Goal: Task Accomplishment & Management: Manage account settings

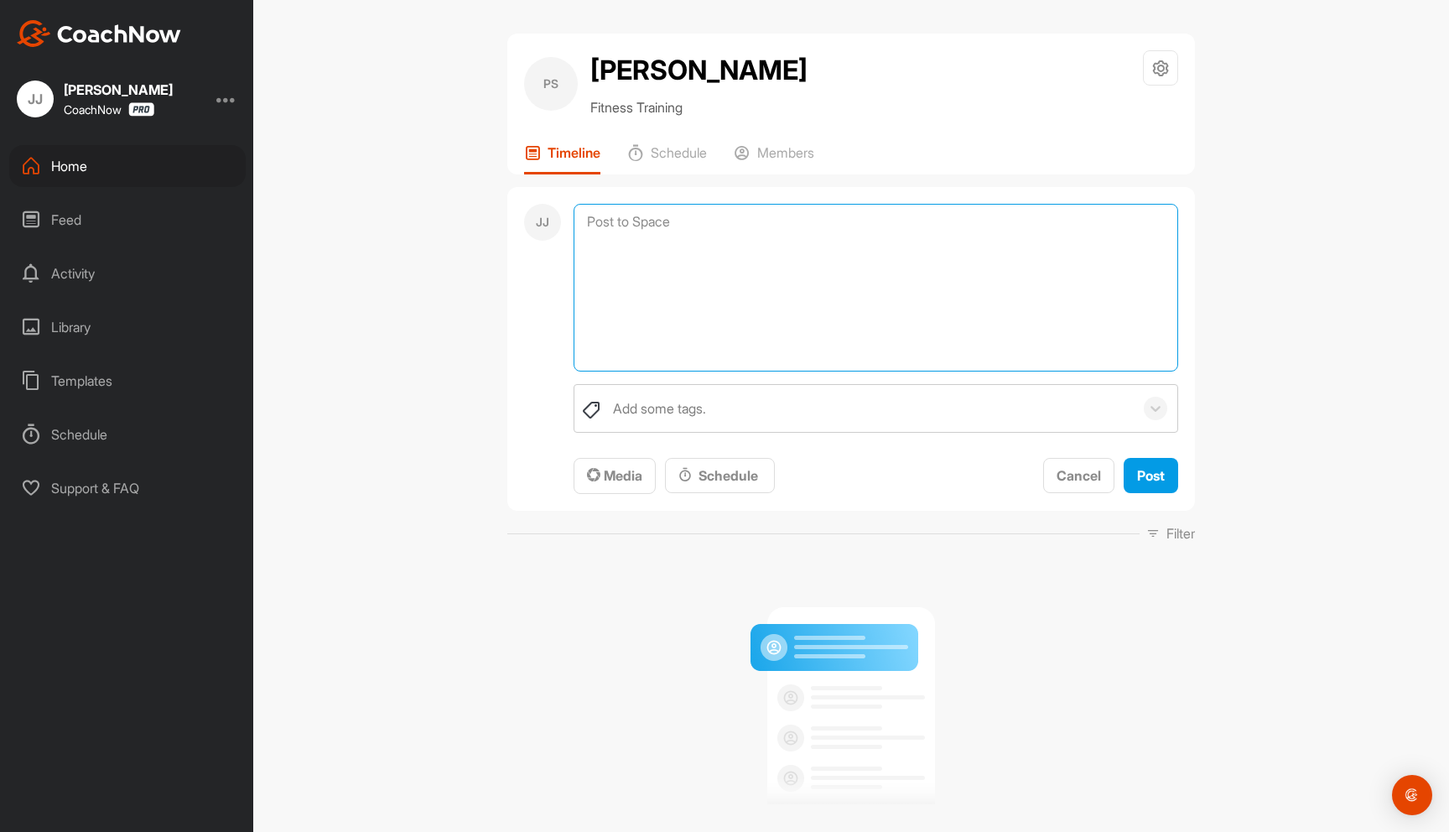
click at [710, 219] on textarea at bounding box center [876, 288] width 605 height 168
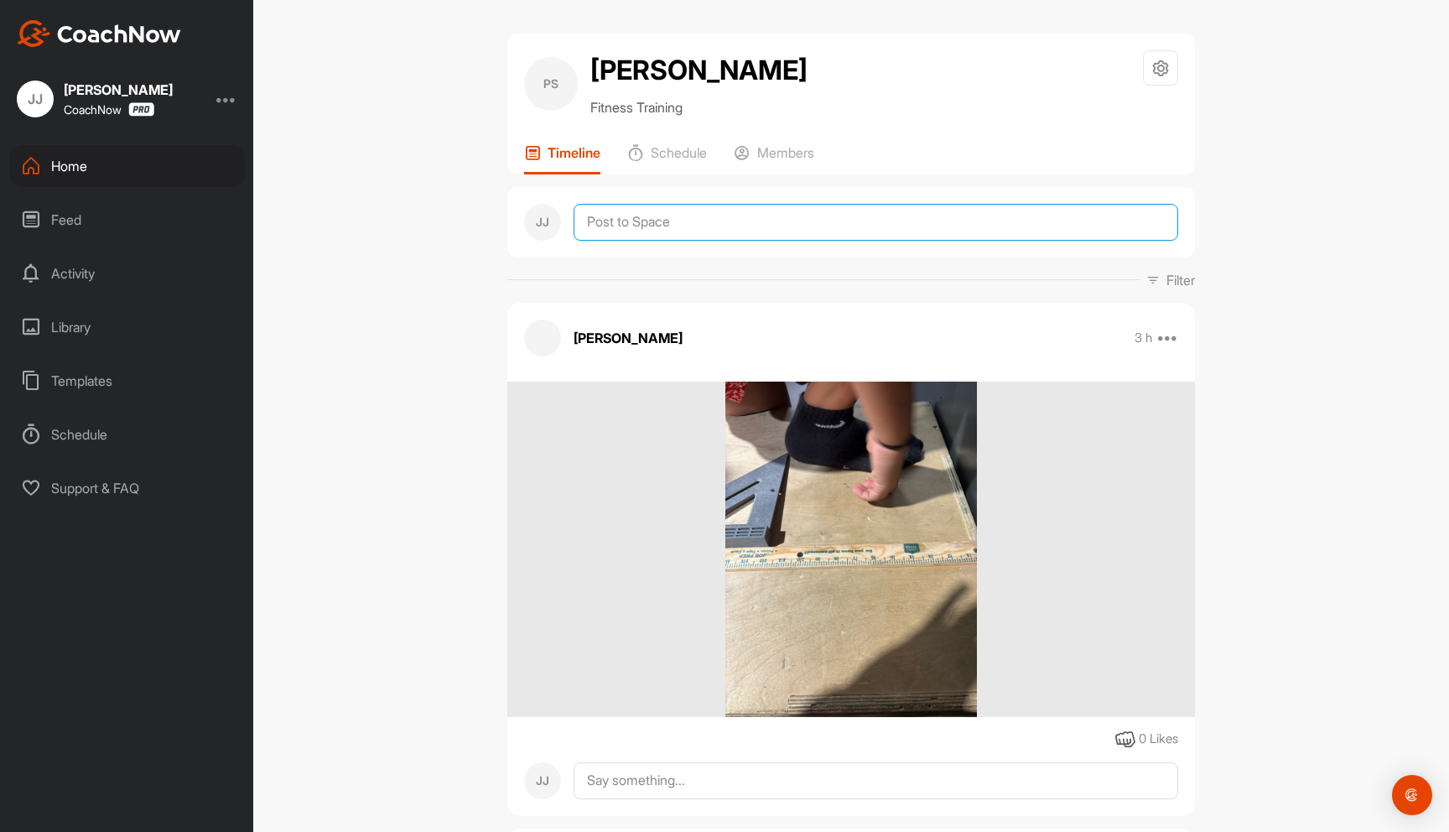
drag, startPoint x: 704, startPoint y: 230, endPoint x: 709, endPoint y: 238, distance: 9.8
click at [704, 230] on textarea at bounding box center [876, 222] width 605 height 37
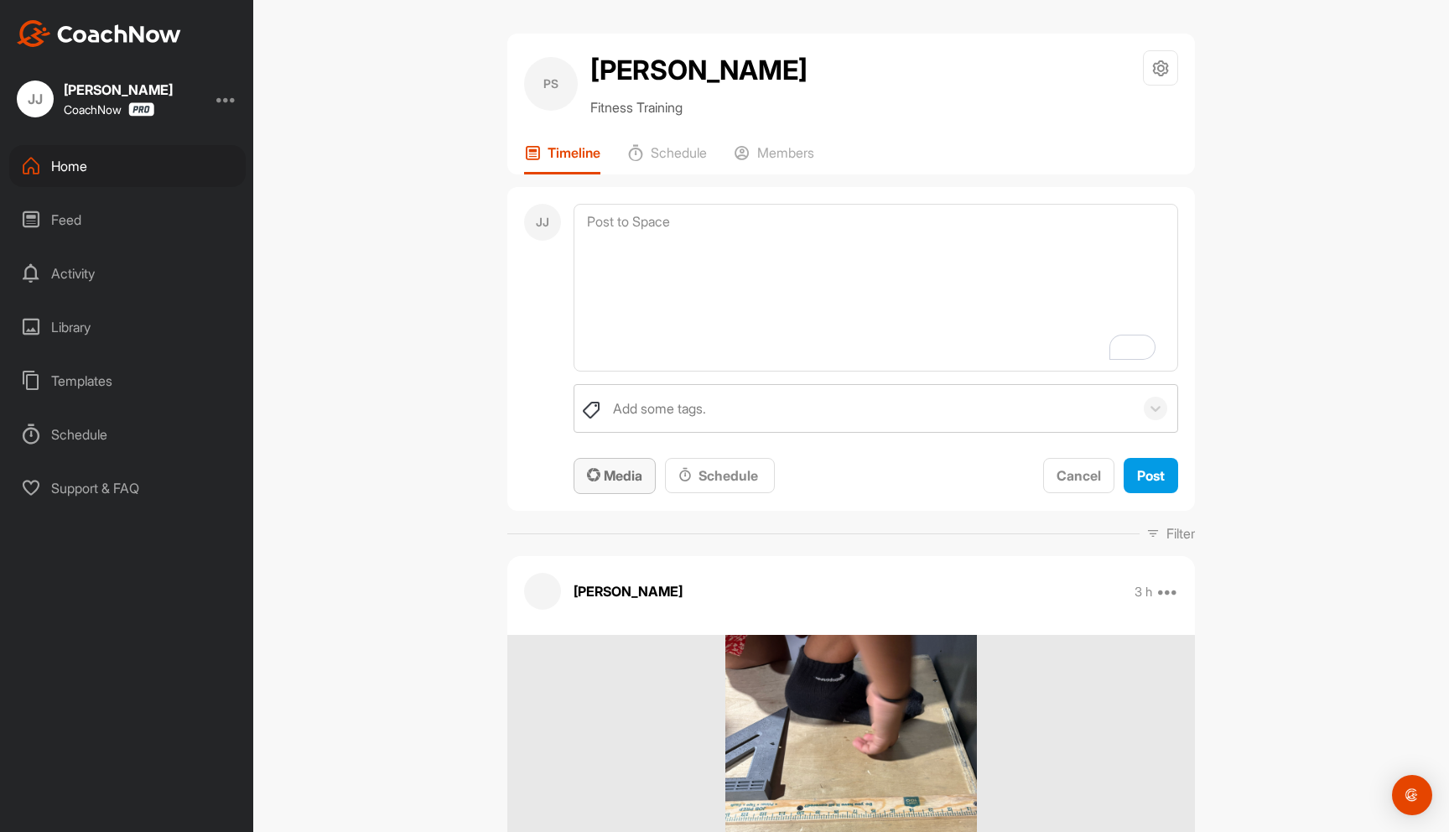
click at [632, 470] on span "Media" at bounding box center [614, 475] width 55 height 17
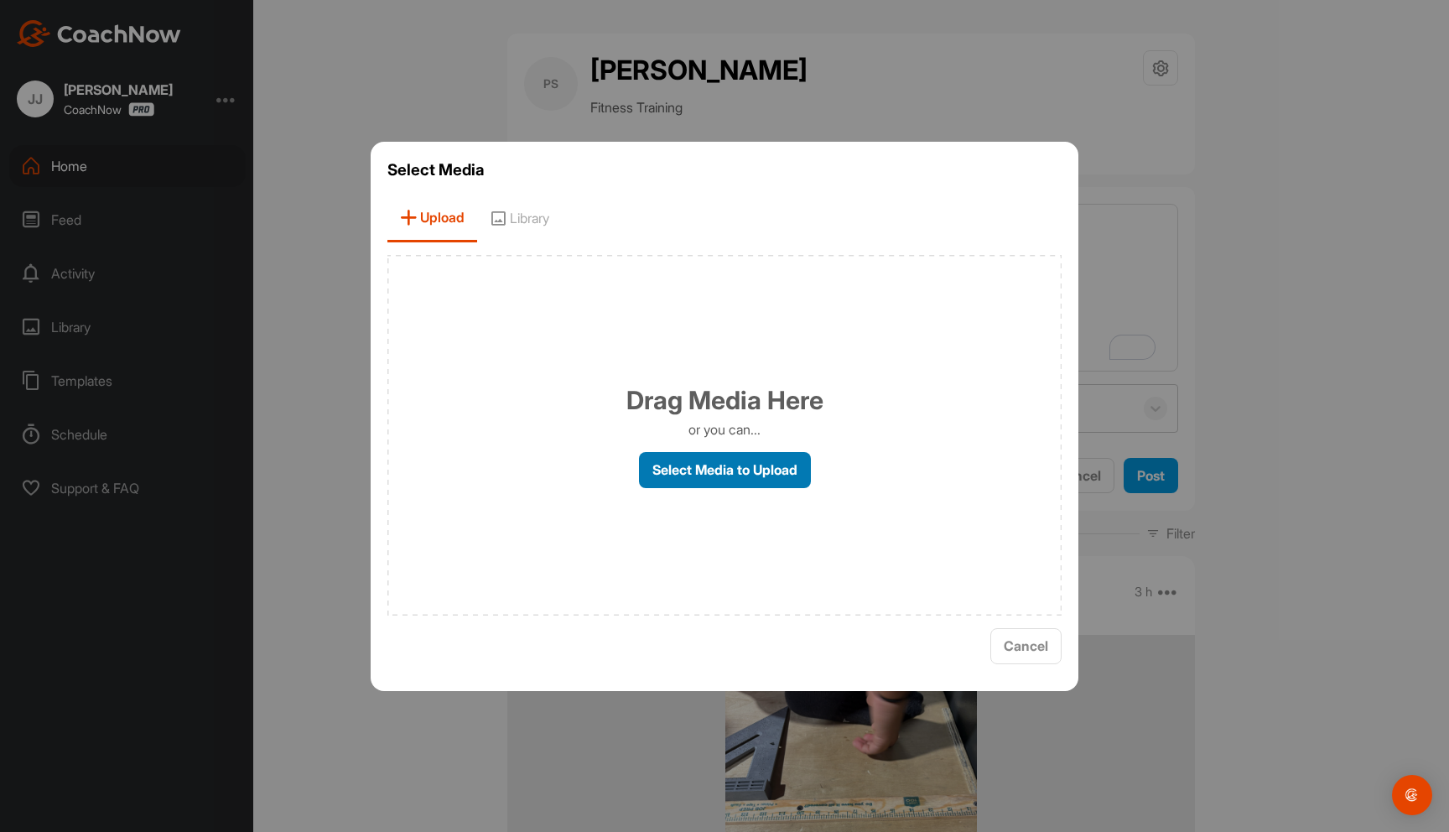
click at [722, 471] on label "Select Media to Upload" at bounding box center [725, 470] width 172 height 36
click at [0, 0] on input "Select Media to Upload" at bounding box center [0, 0] width 0 height 0
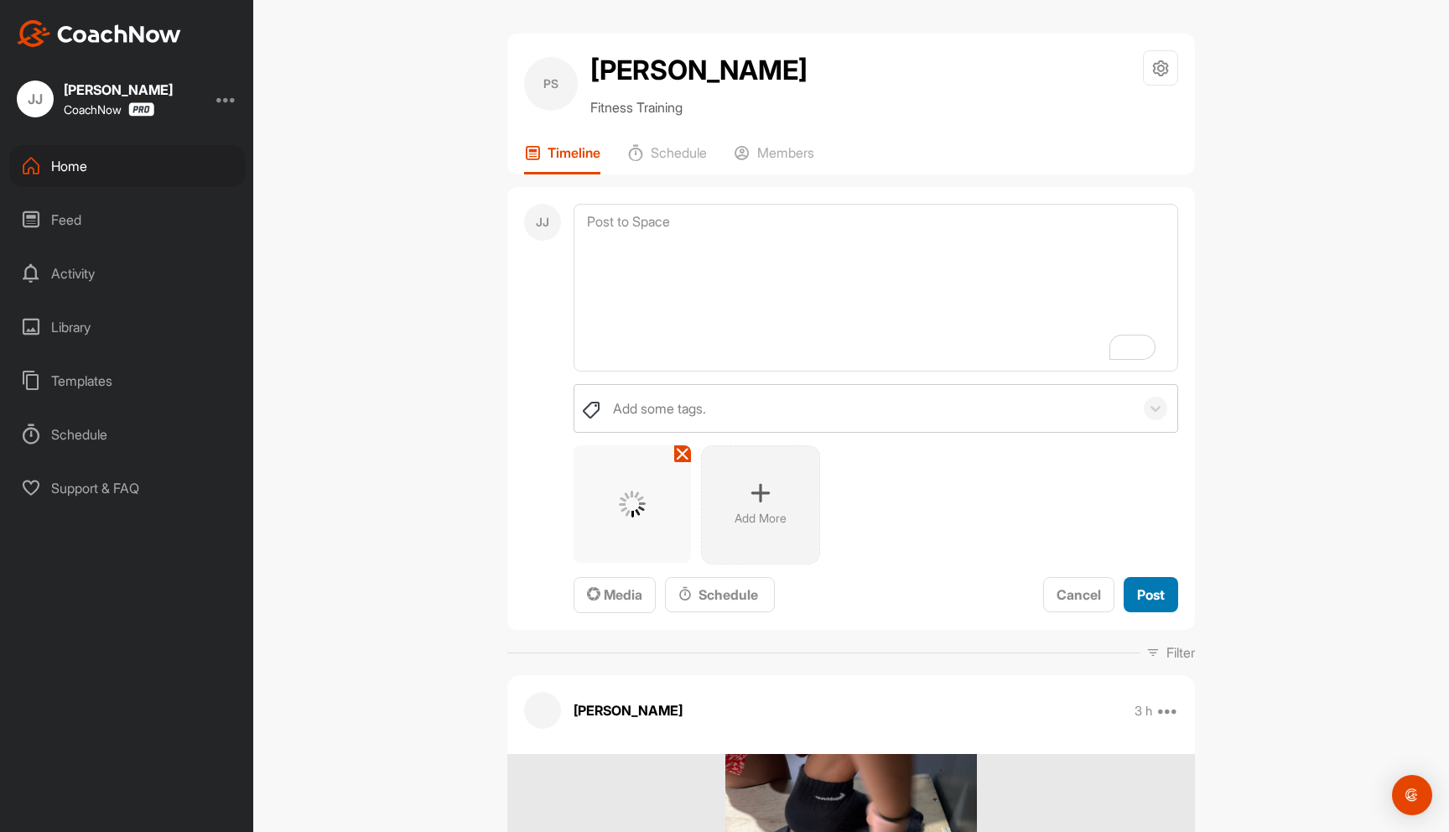
click at [1153, 600] on span "Post" at bounding box center [1151, 594] width 28 height 17
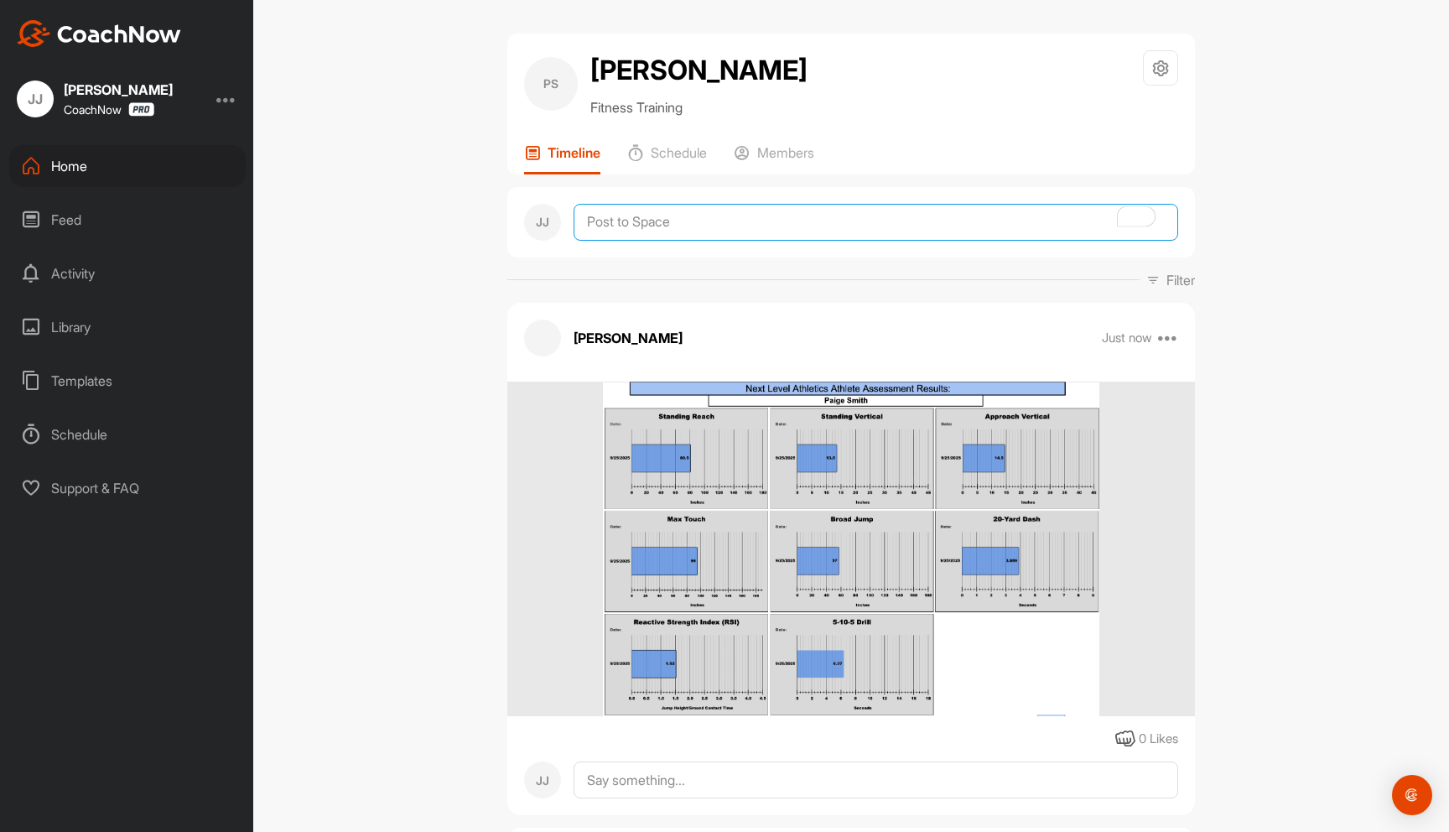
click at [671, 232] on textarea "To enrich screen reader interactions, please activate Accessibility in Grammarl…" at bounding box center [876, 222] width 605 height 37
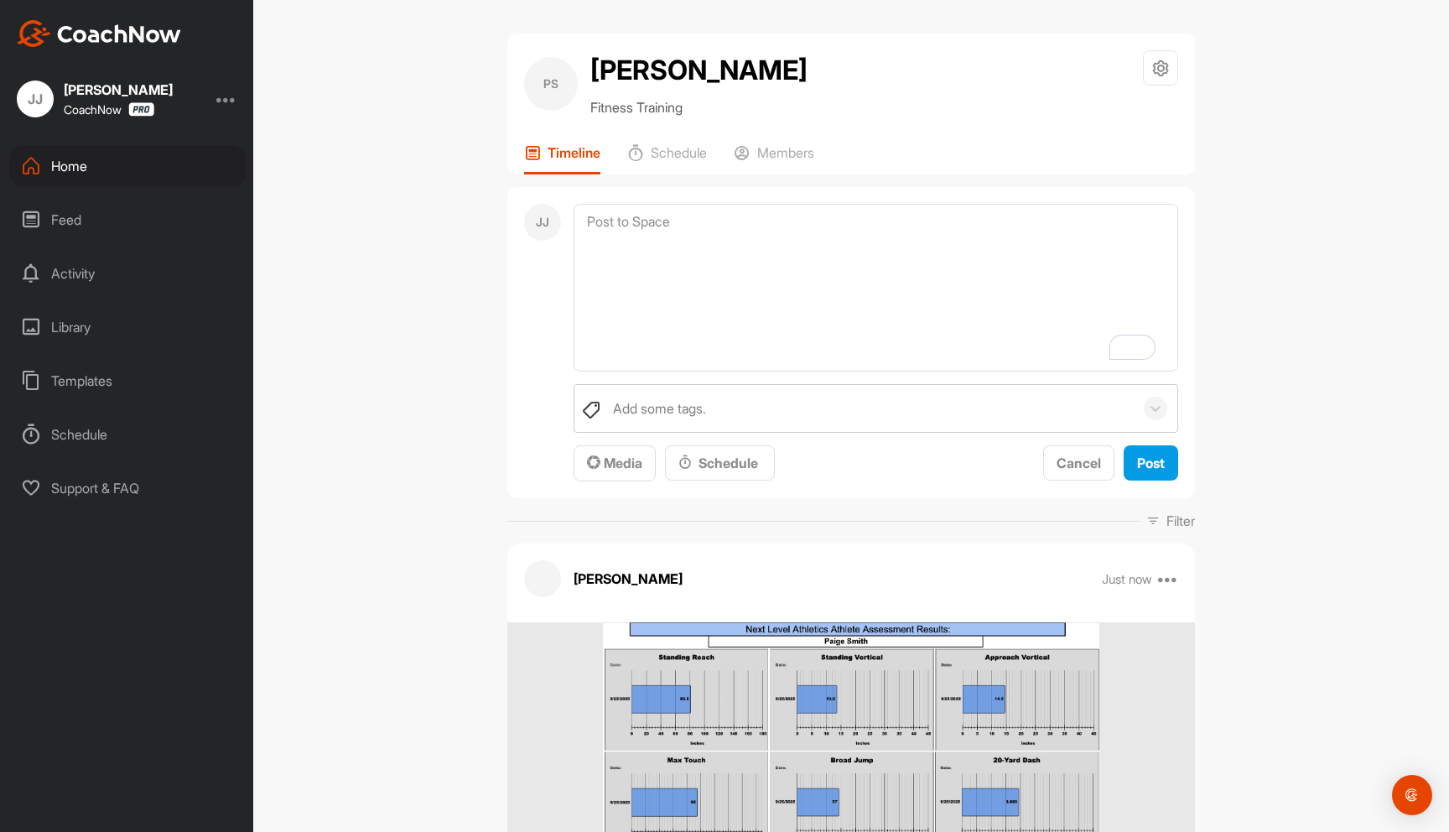
click at [1291, 262] on div "PS Paige Smith Fitness Training Space Settings Your Notifications Timeline Sche…" at bounding box center [851, 416] width 1196 height 832
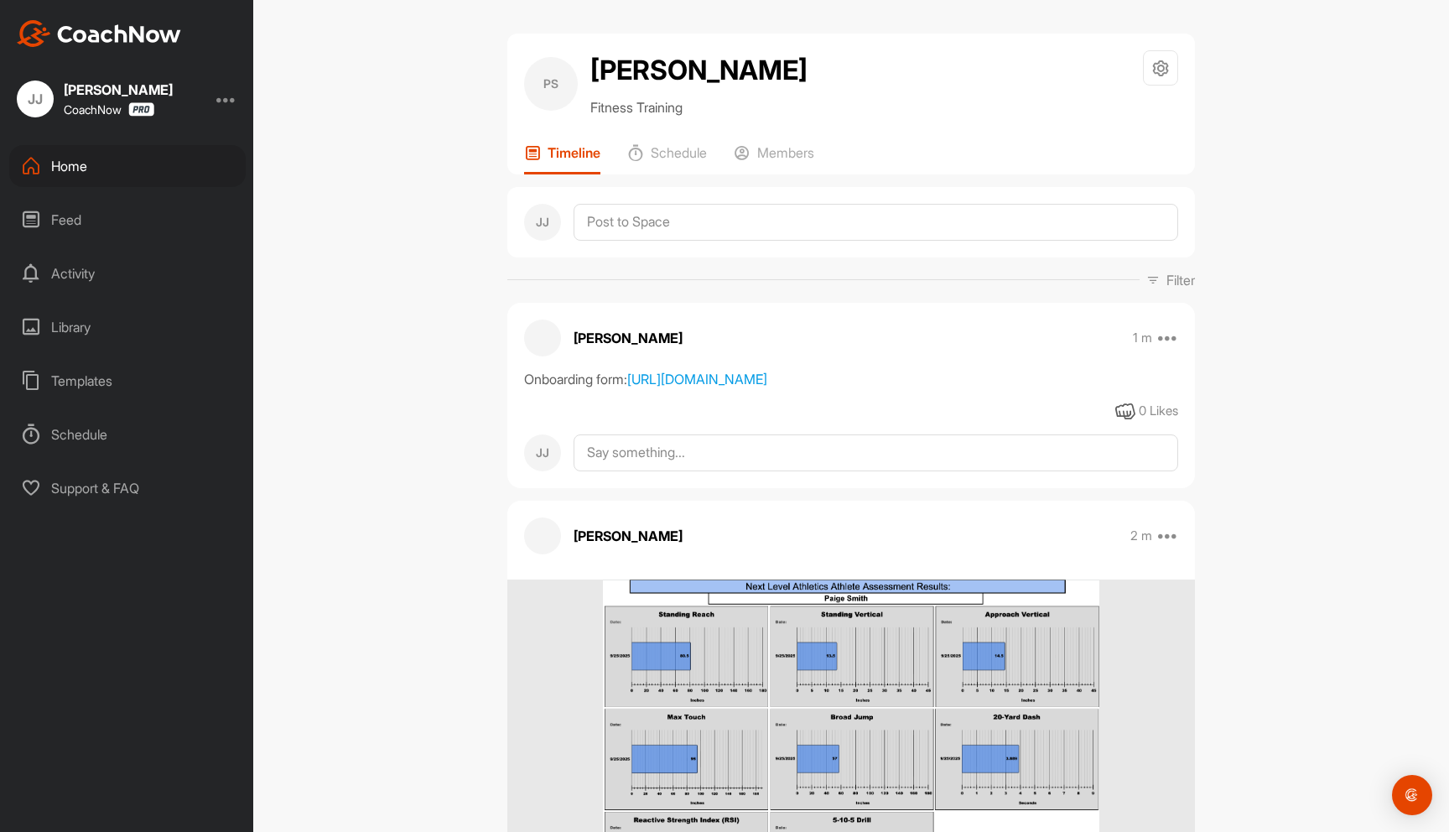
click at [411, 237] on div "PS Paige Smith Fitness Training Space Settings Your Notifications Timeline Sche…" at bounding box center [851, 416] width 1196 height 832
click at [143, 158] on div "Home" at bounding box center [127, 166] width 236 height 42
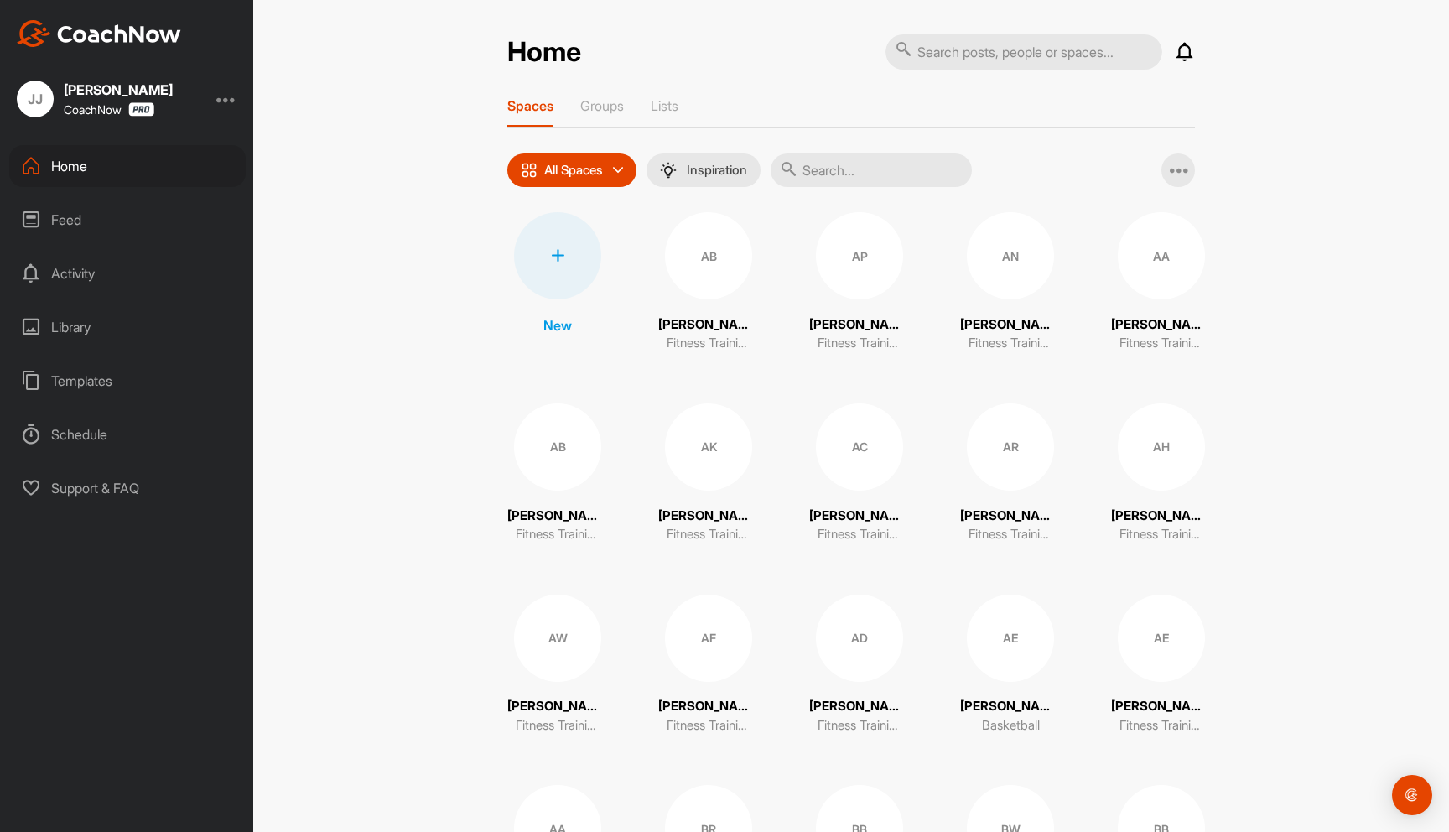
click at [976, 53] on input "text" at bounding box center [1024, 51] width 277 height 35
type input "charli"
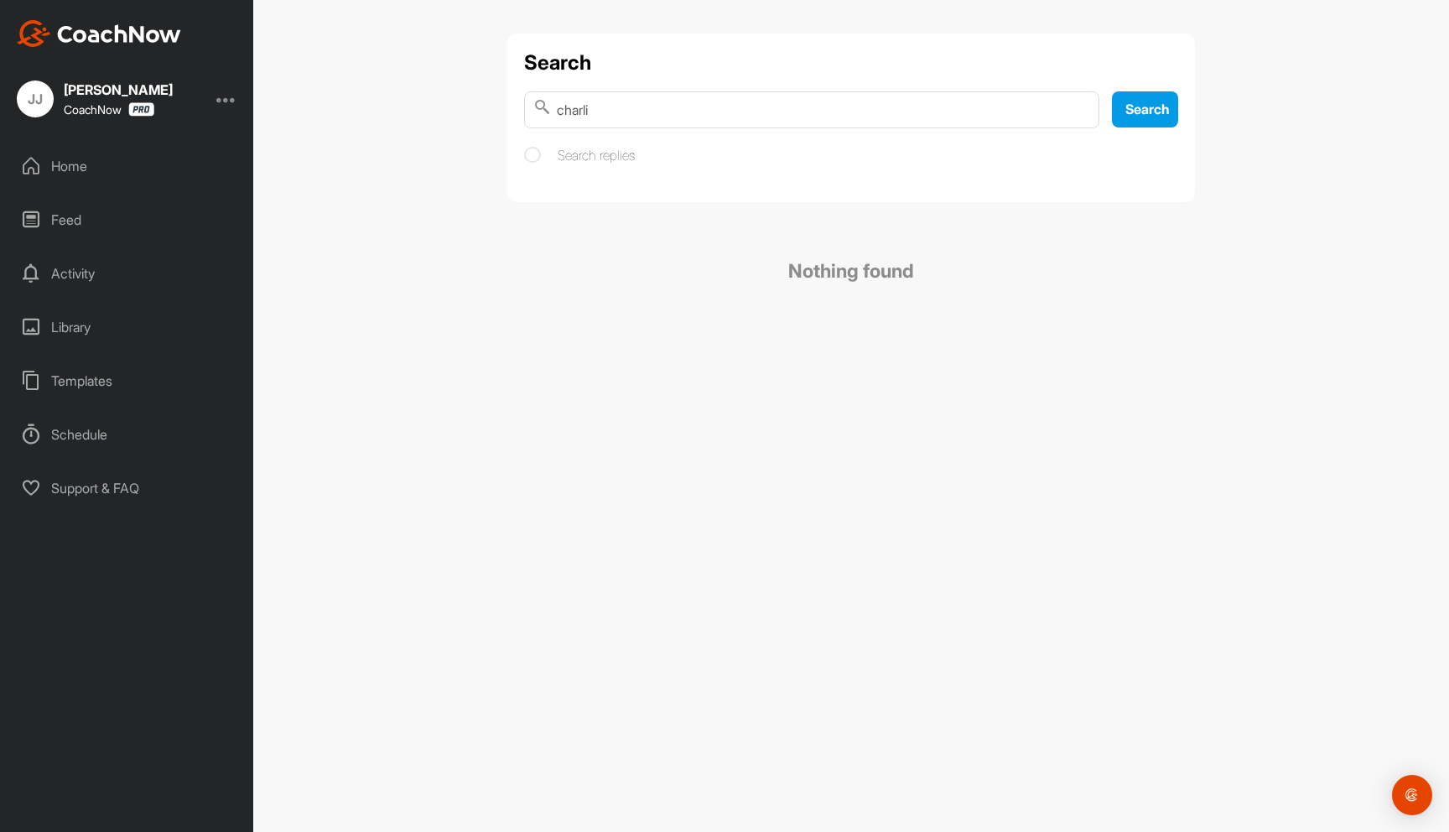
click at [107, 171] on div "Home" at bounding box center [127, 166] width 236 height 42
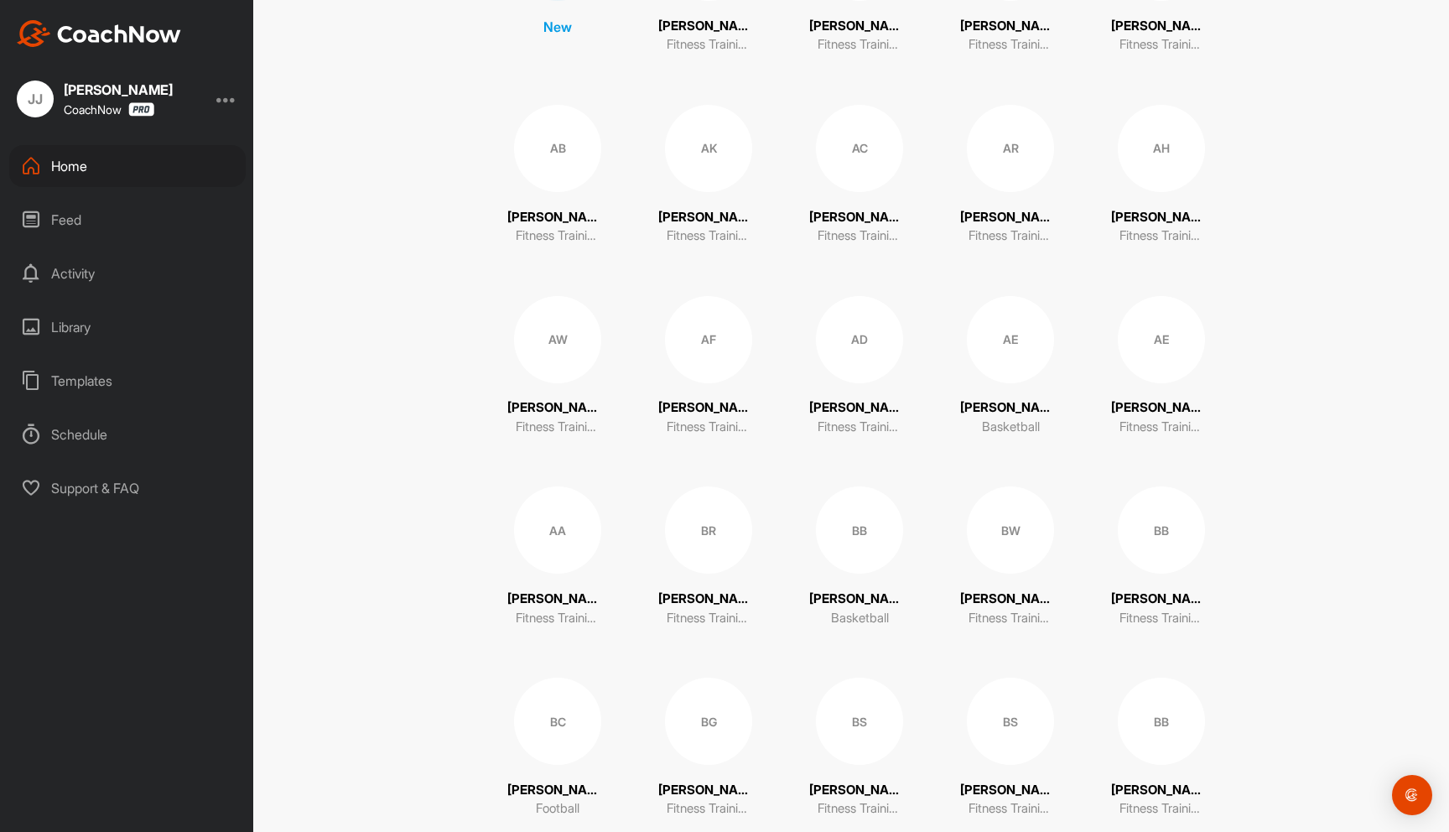
scroll to position [516, 0]
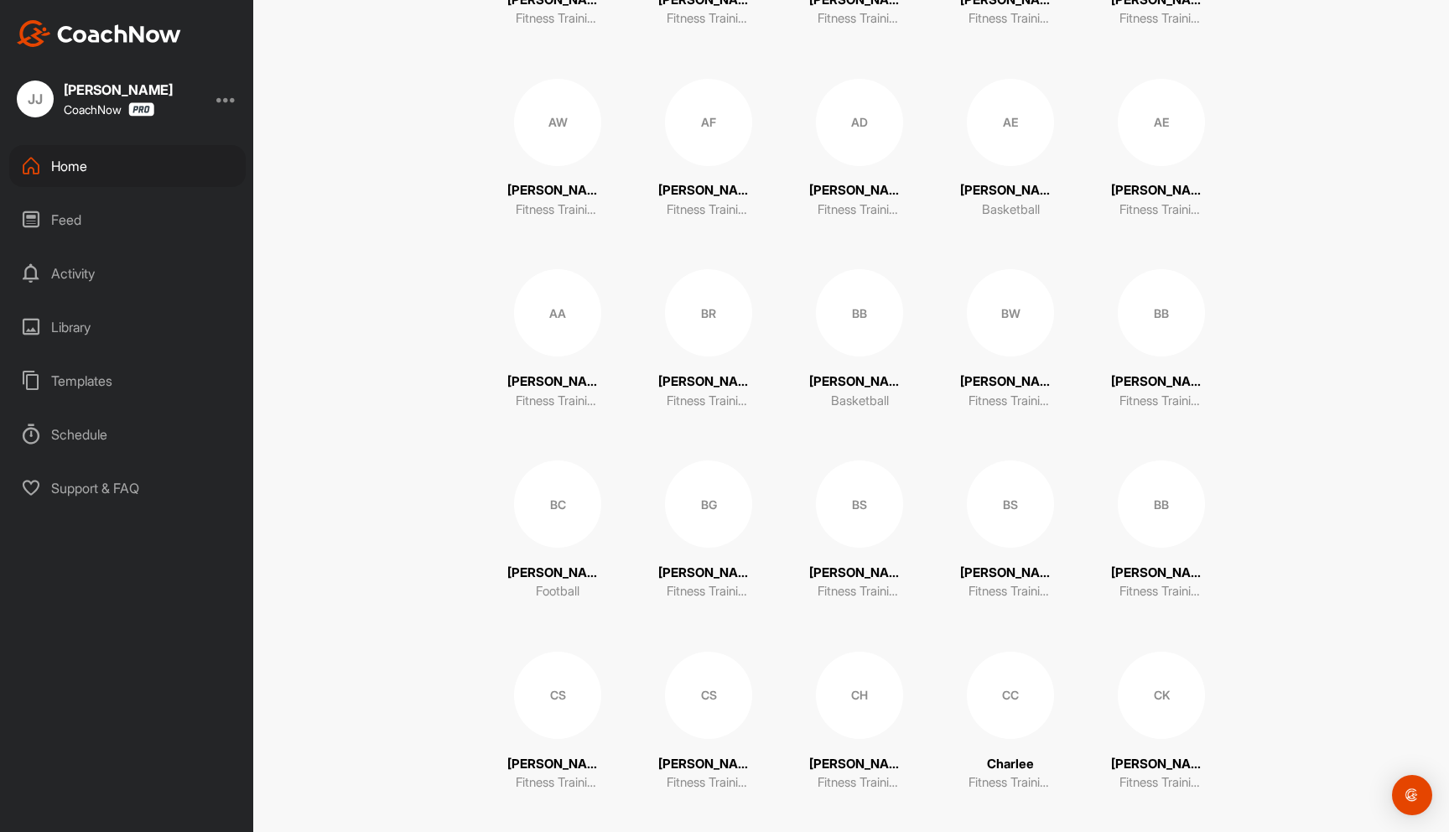
click at [1154, 705] on div "CK" at bounding box center [1161, 695] width 87 height 87
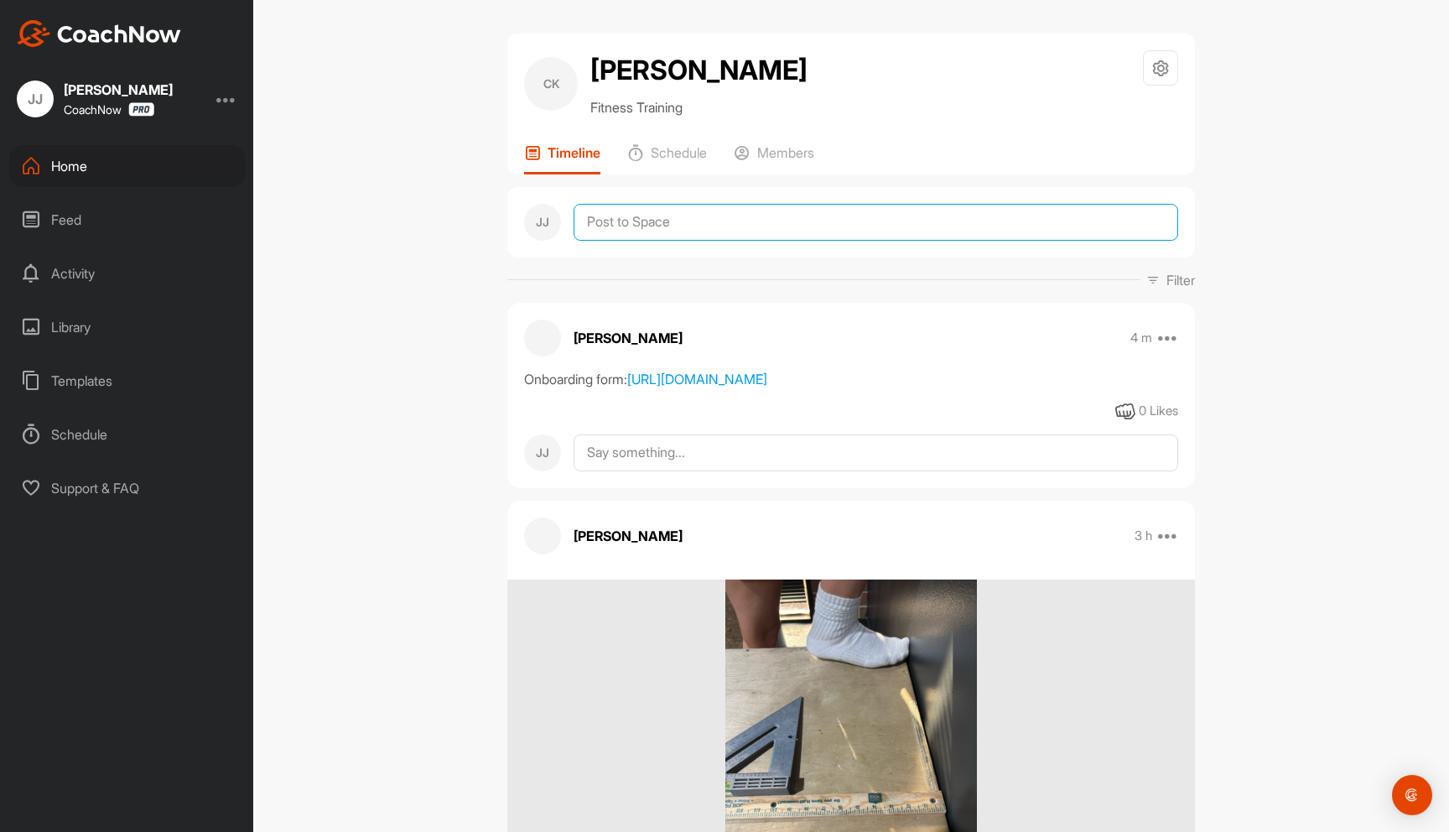
click at [668, 226] on textarea at bounding box center [876, 222] width 605 height 37
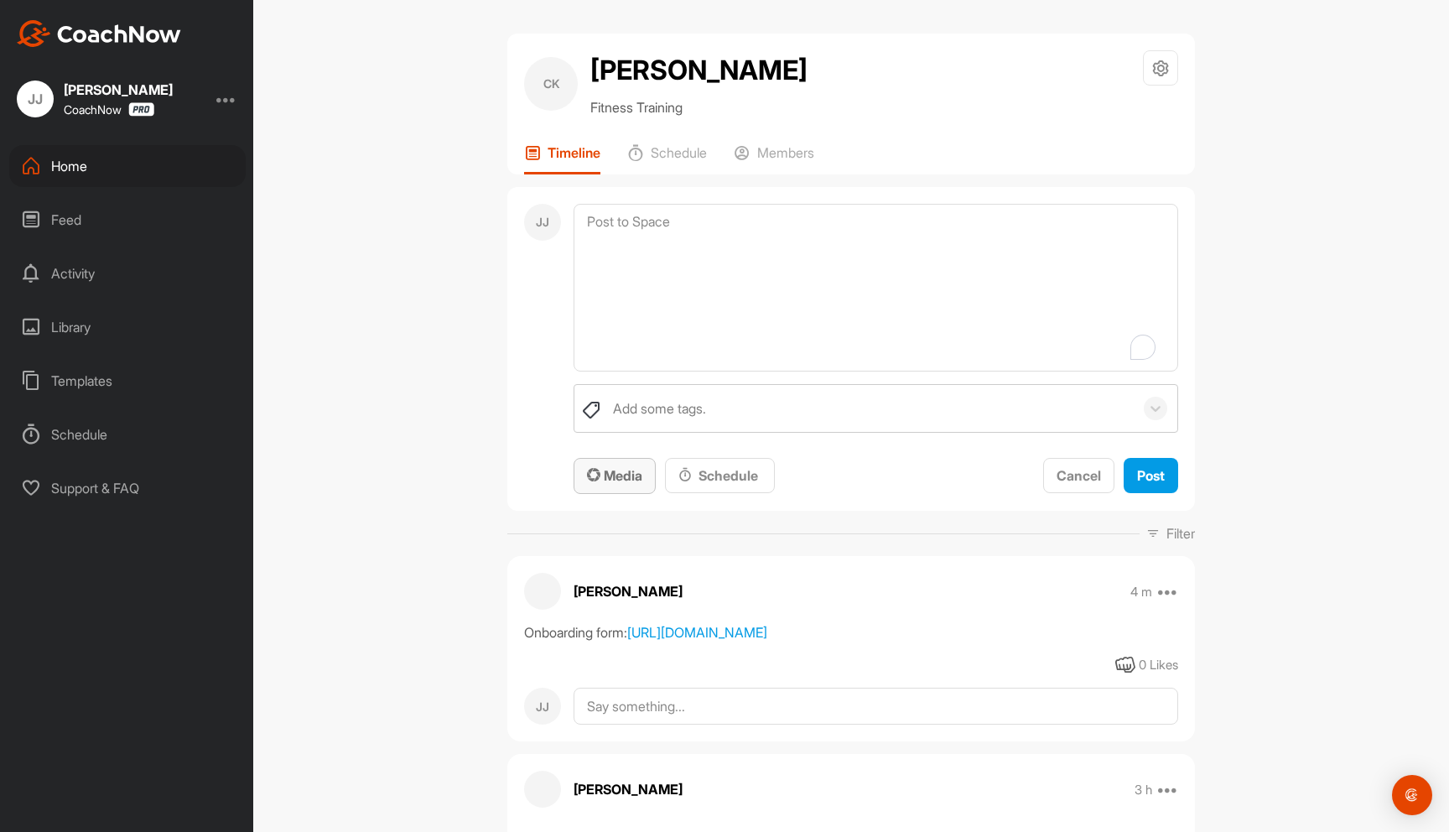
click at [611, 473] on span "Media" at bounding box center [614, 475] width 55 height 17
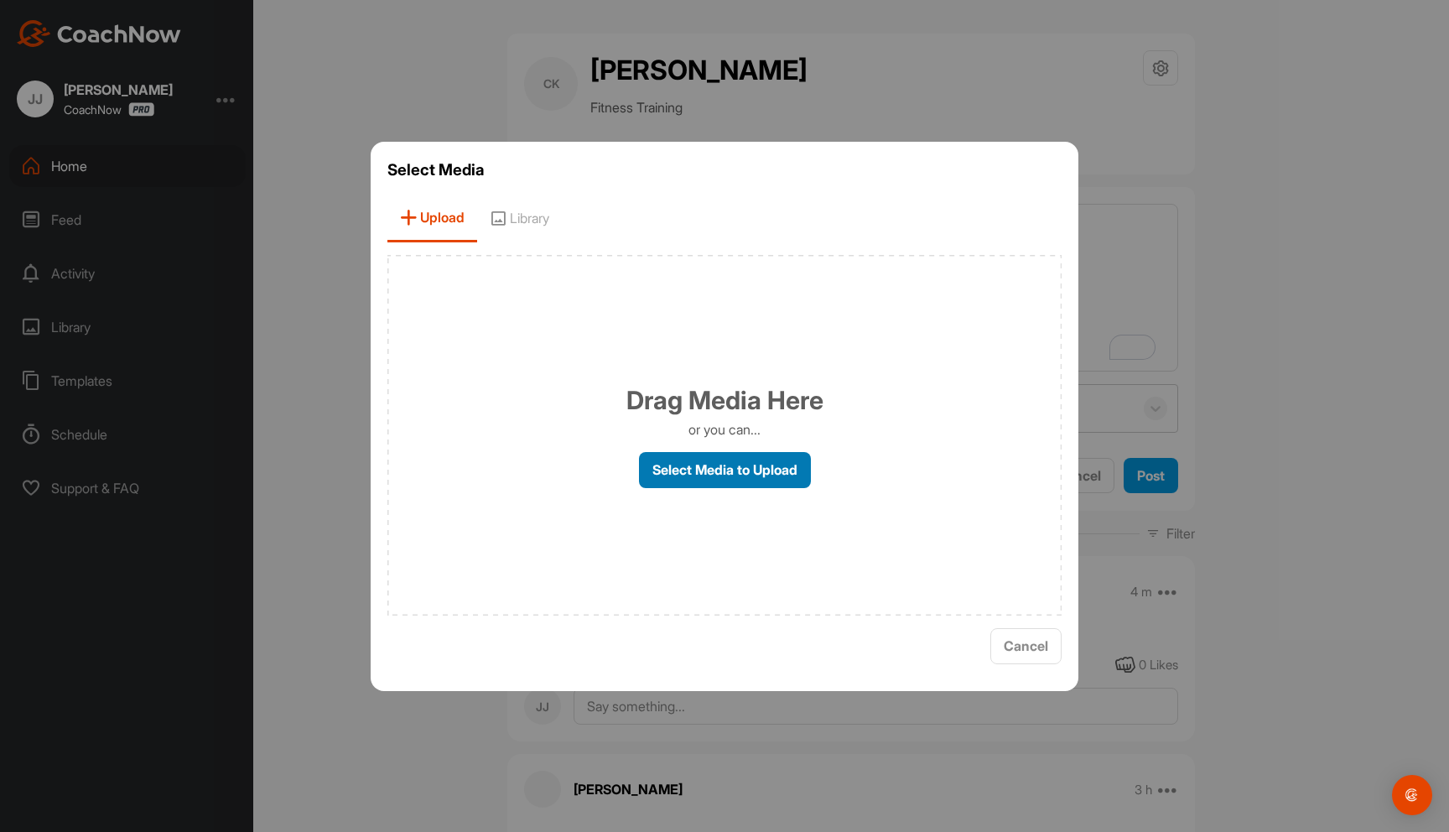
click at [709, 474] on label "Select Media to Upload" at bounding box center [725, 470] width 172 height 36
click at [0, 0] on input "Select Media to Upload" at bounding box center [0, 0] width 0 height 0
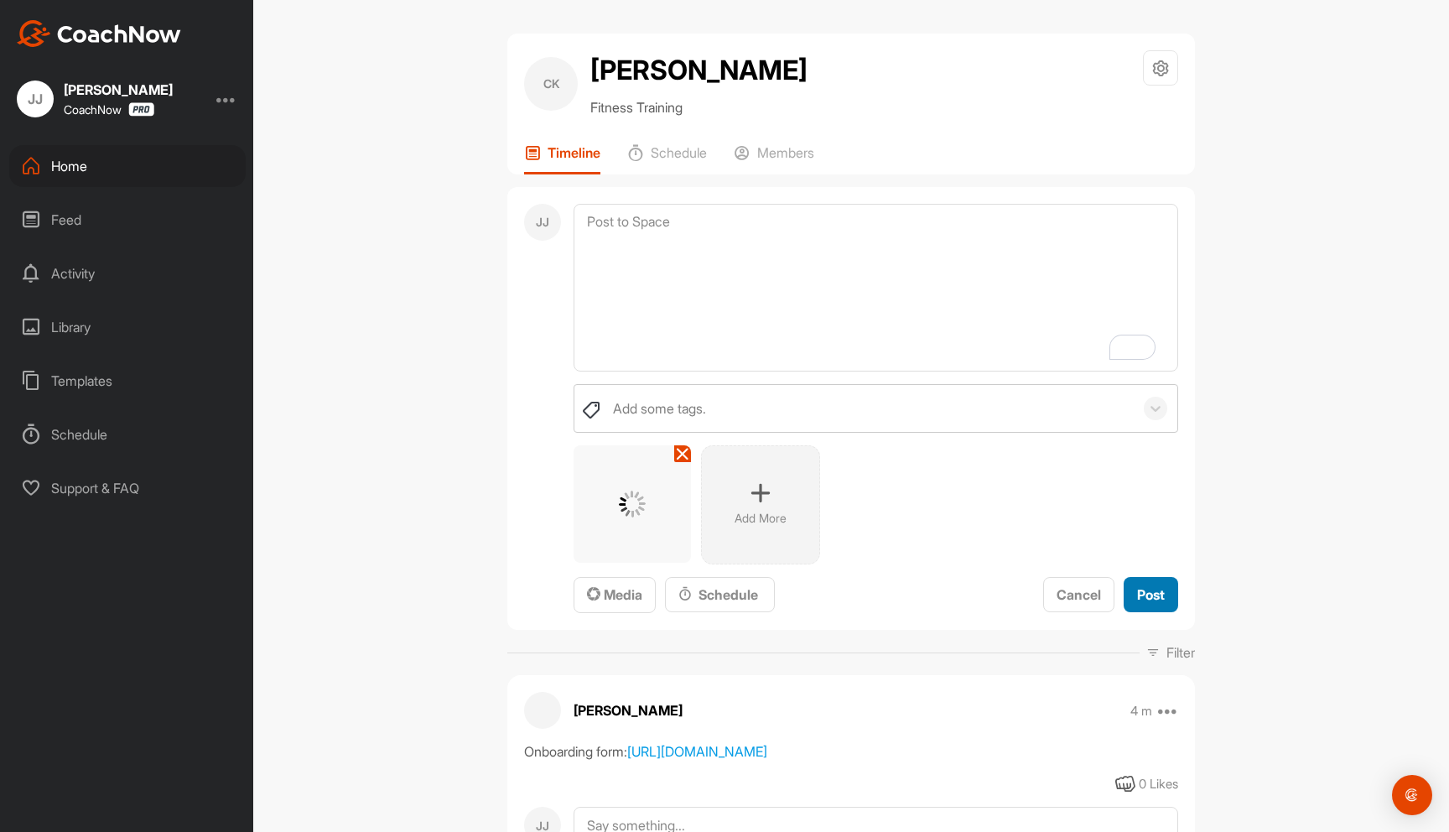
click at [1146, 602] on div "Post" at bounding box center [1151, 595] width 28 height 20
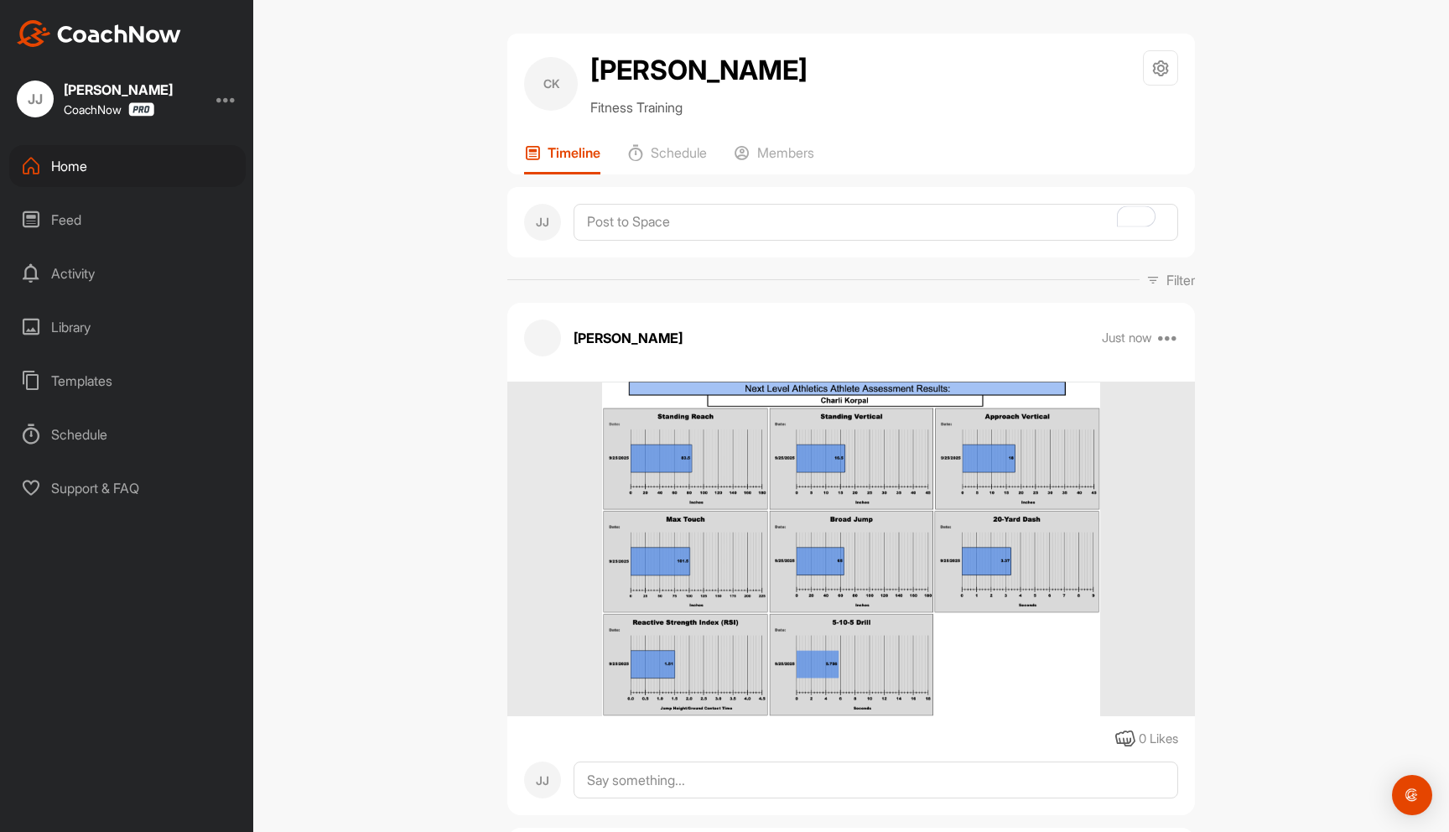
click at [1245, 439] on div "CK Charli Korpal Fitness Training Space Settings Your Notifications Timeline Sc…" at bounding box center [851, 416] width 1196 height 832
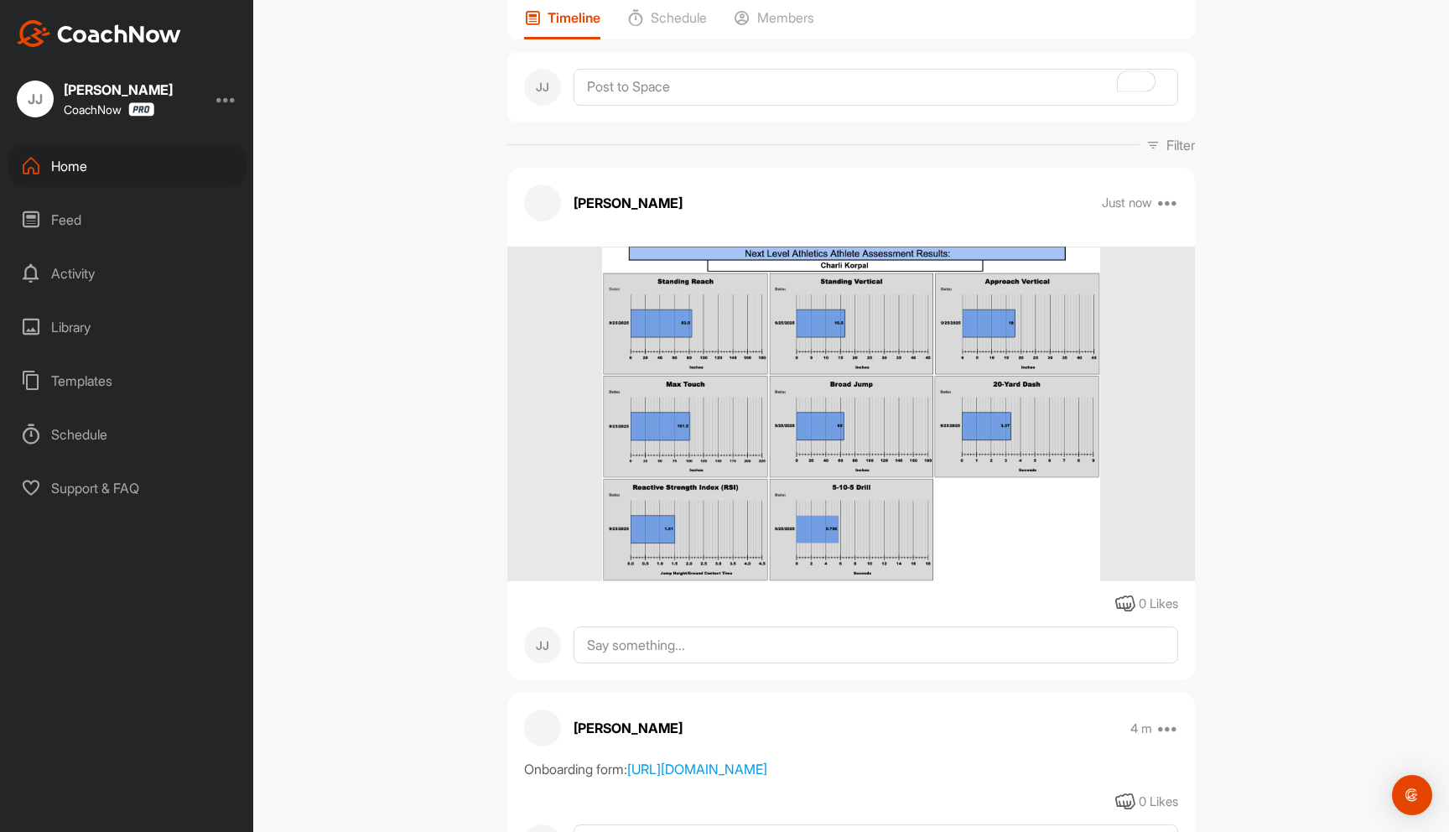
scroll to position [155, 0]
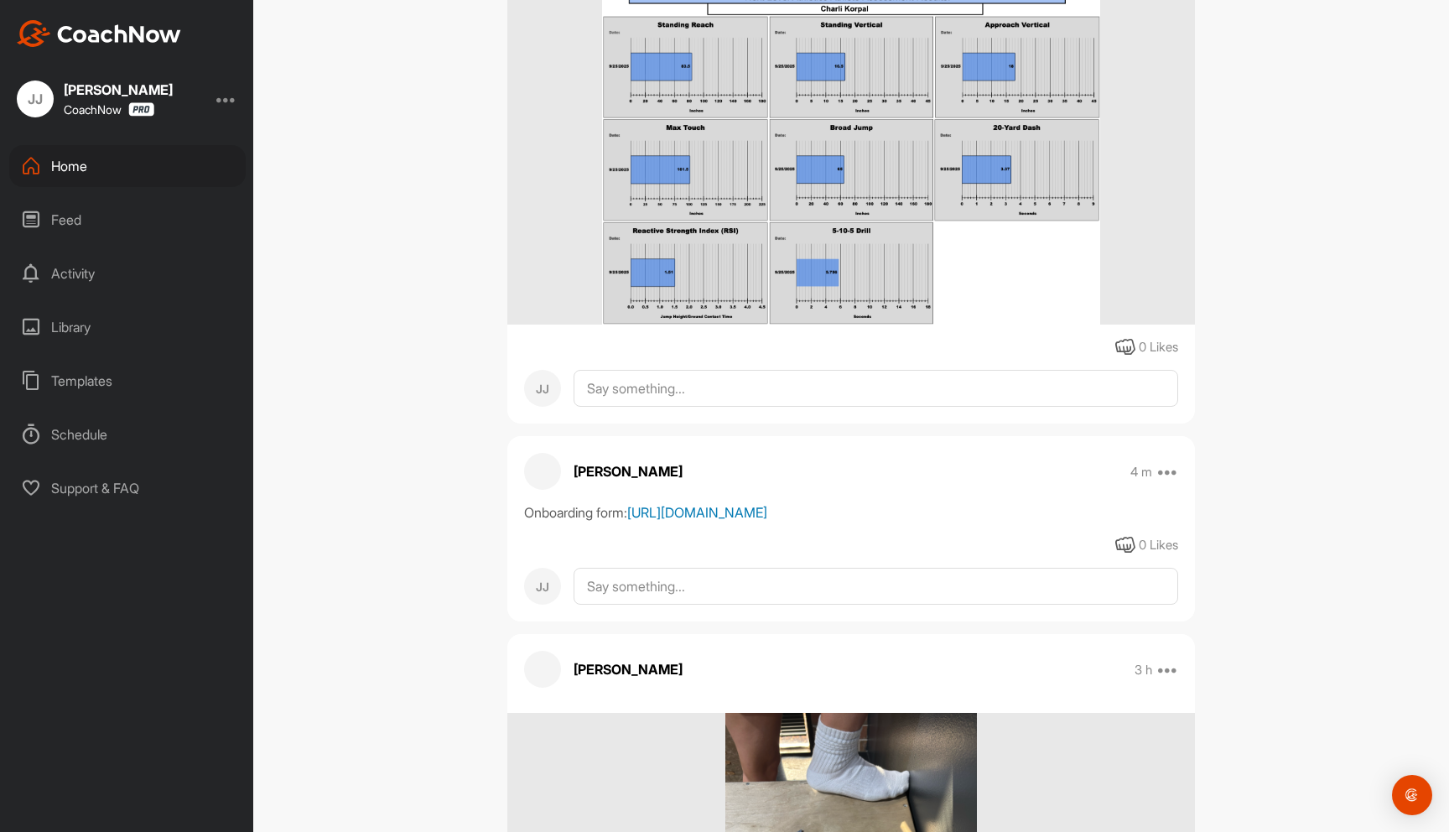
click at [767, 521] on link "https://docs.google.com/forms/u/0/d/1HCGAgN01tzIfxNd0hbKkIlFU4SxyTYOGS8dObpdeCn…" at bounding box center [697, 512] width 140 height 17
copy link "https://docs.google.com/forms/u/0/d/1HCGAgN01tzIfxNd0hbKkIlFU4SxyTYOGS8dObpdeCn…"
click at [1302, 242] on div "CK Charli Korpal Fitness Training Space Settings Your Notifications Timeline Sc…" at bounding box center [851, 416] width 1196 height 832
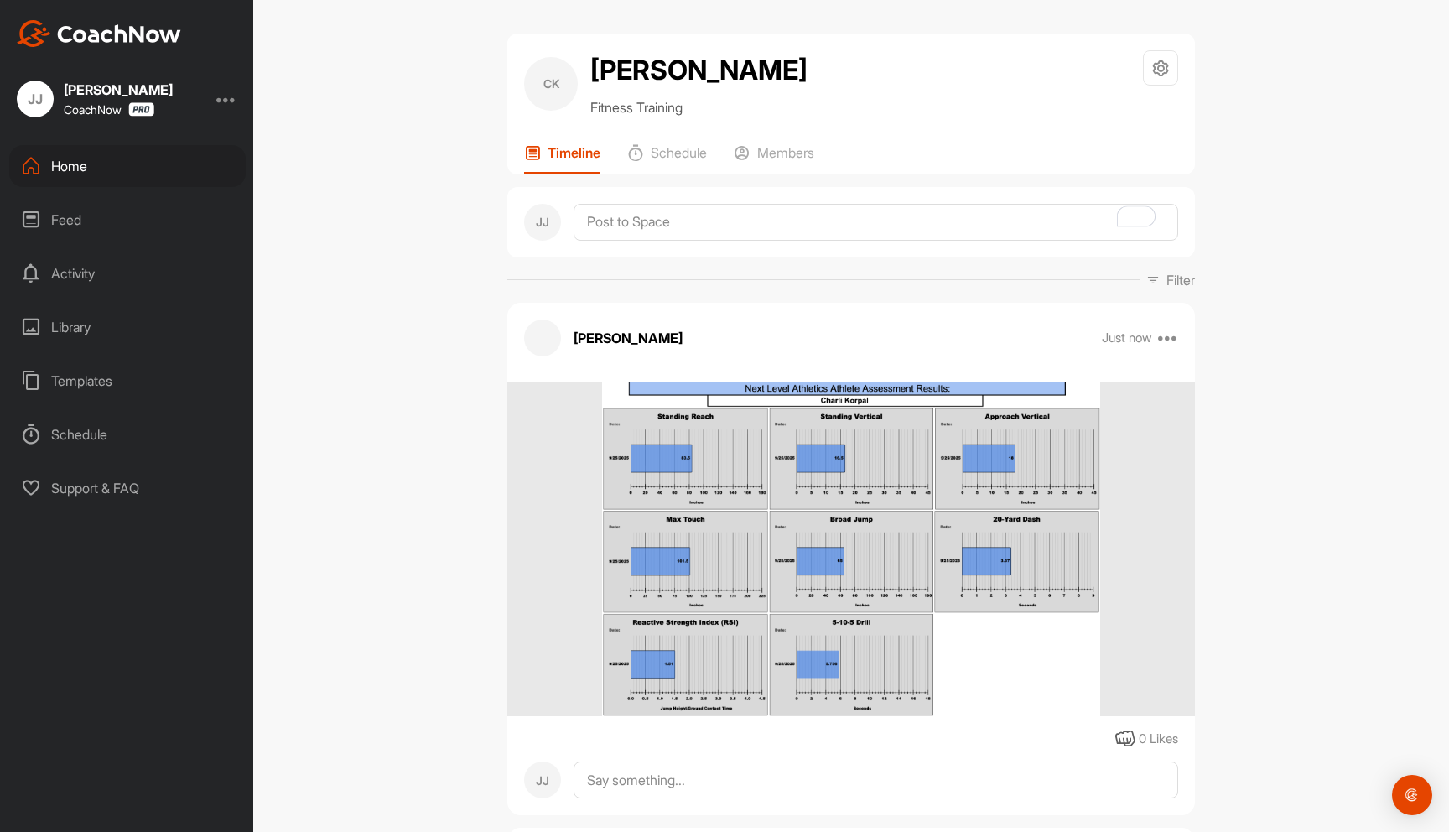
click at [77, 154] on div "Home" at bounding box center [127, 166] width 236 height 42
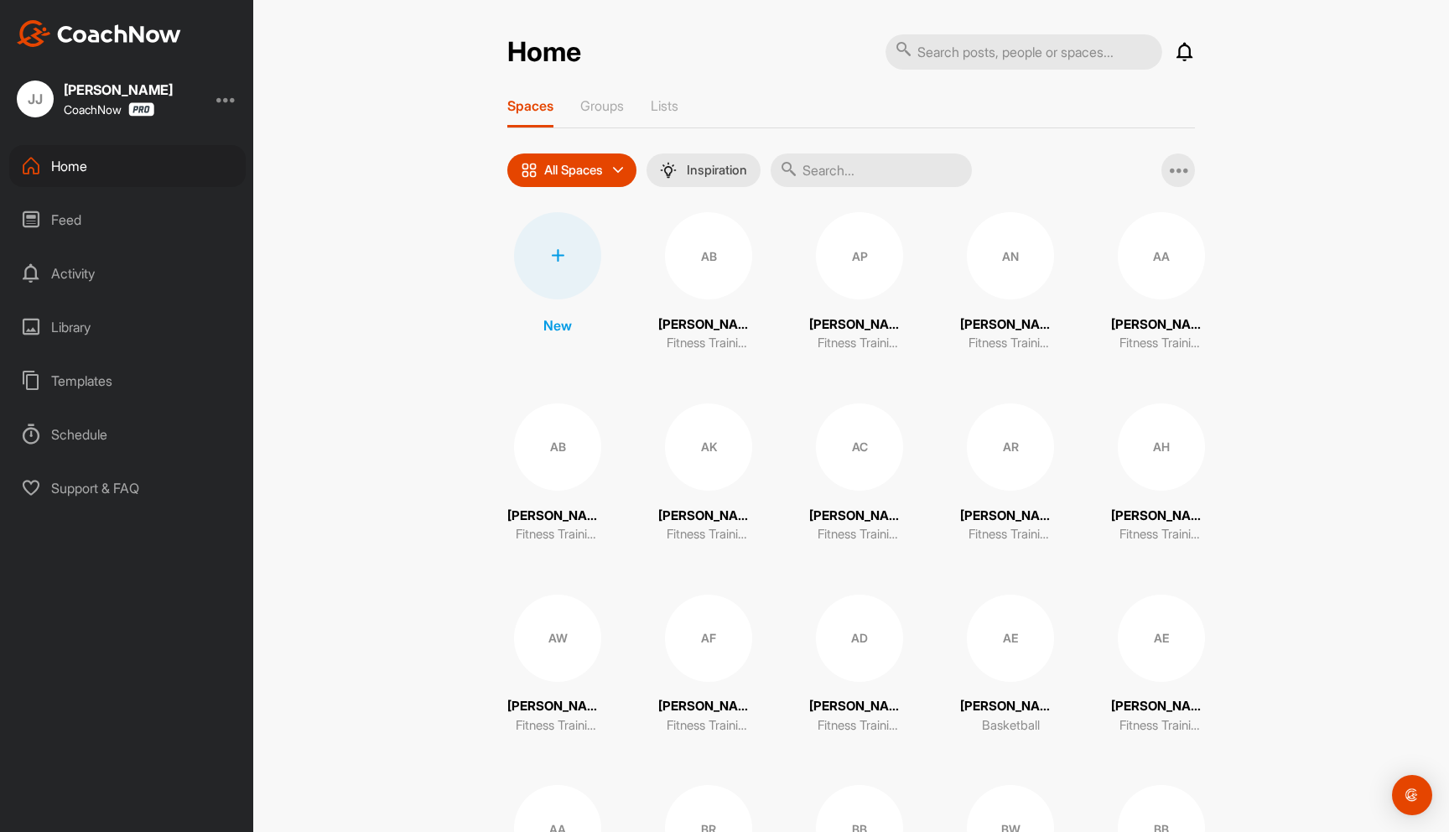
click at [965, 58] on input "text" at bounding box center [1024, 51] width 277 height 35
type input "fra"
drag, startPoint x: 938, startPoint y: 52, endPoint x: 876, endPoint y: 41, distance: 63.0
click at [871, 42] on div "Home fra Notifications Invitations This Week RG Ryan G. joined space 3 d • Ryan…" at bounding box center [851, 52] width 688 height 37
click at [1273, 546] on div "Home Notifications Invitations This Week RG Ryan G. joined space 3 d • Ryan G. …" at bounding box center [851, 416] width 1196 height 832
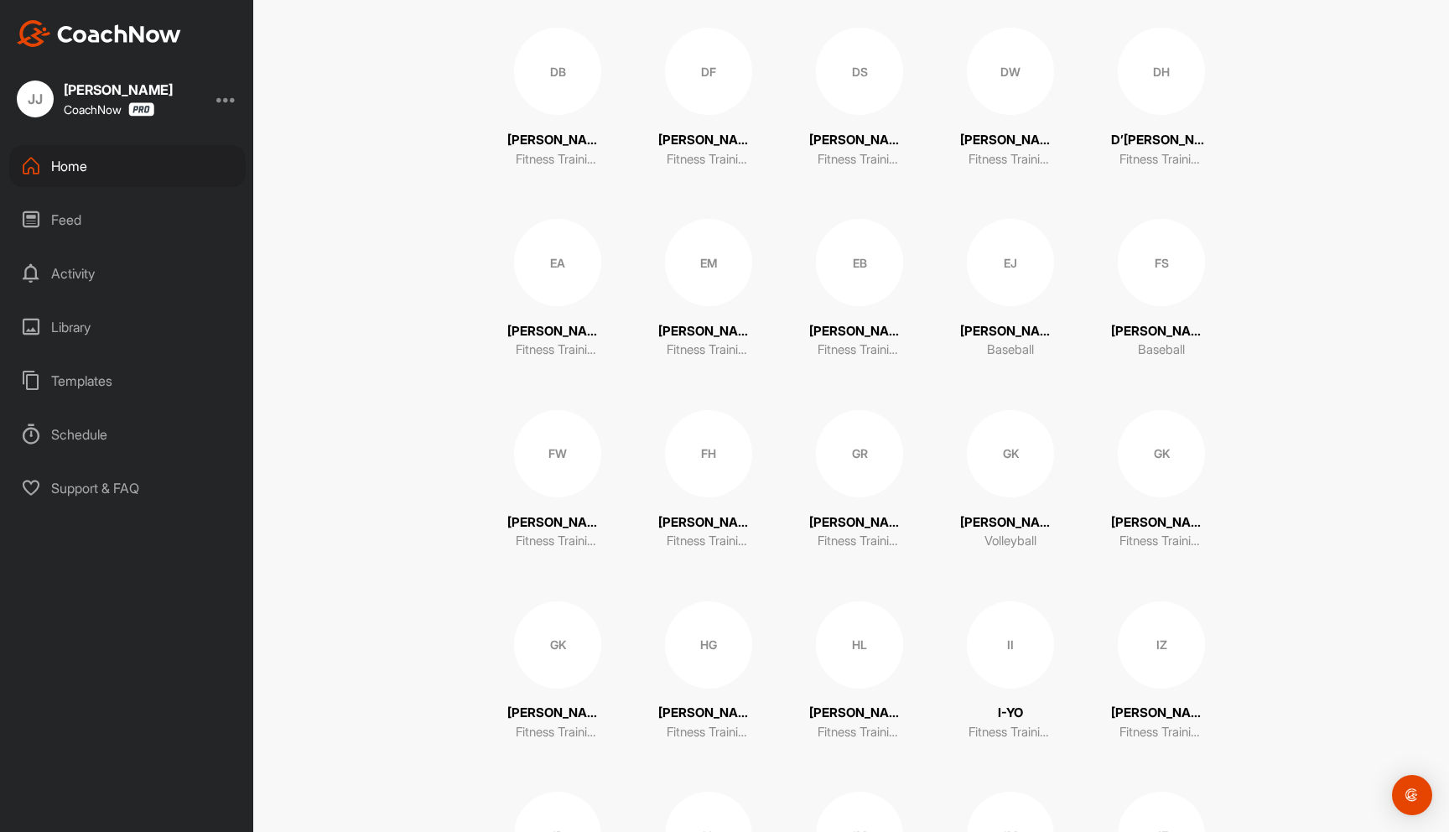
scroll to position [1646, 0]
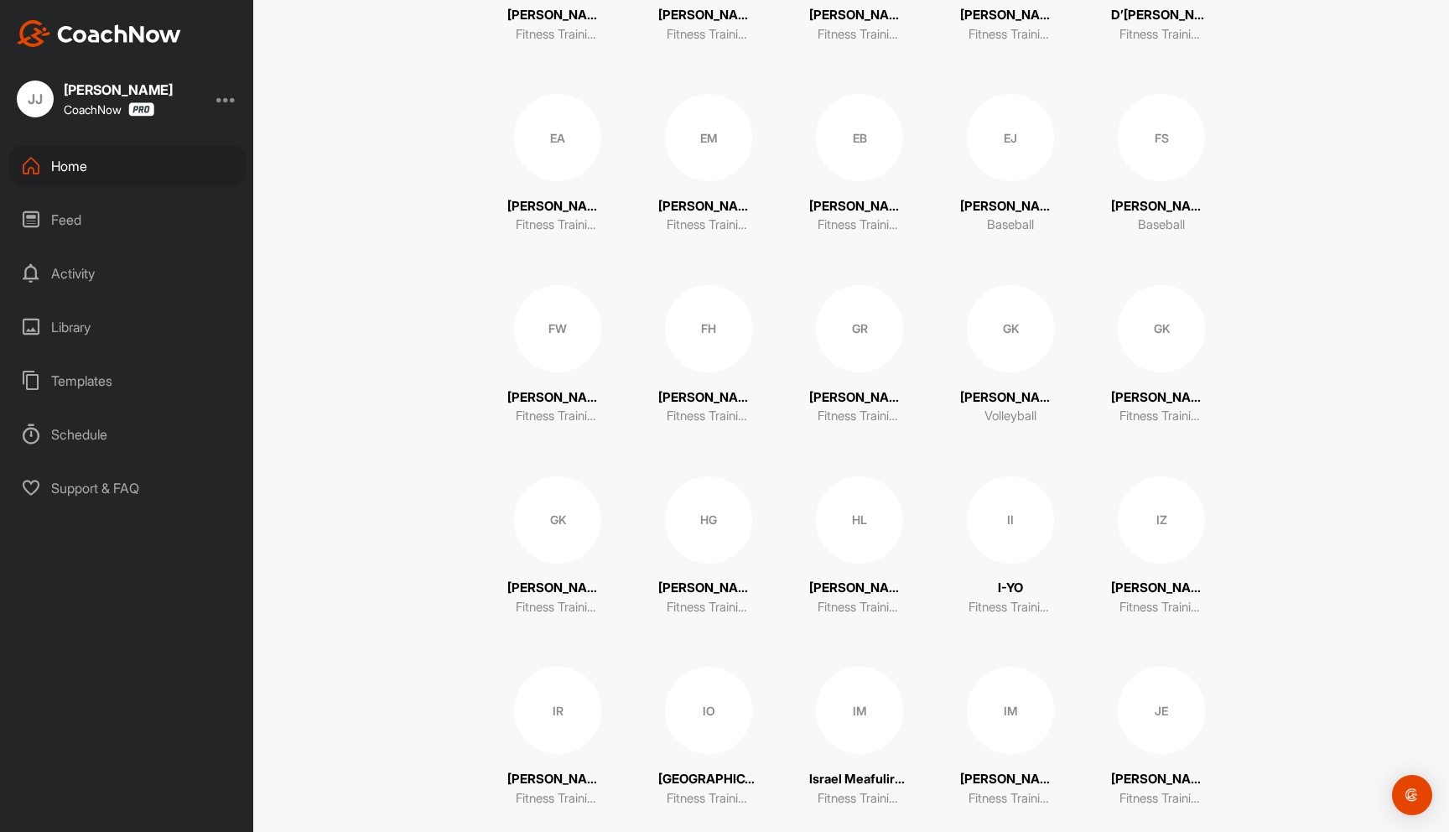
click at [674, 335] on div "FH" at bounding box center [708, 328] width 87 height 87
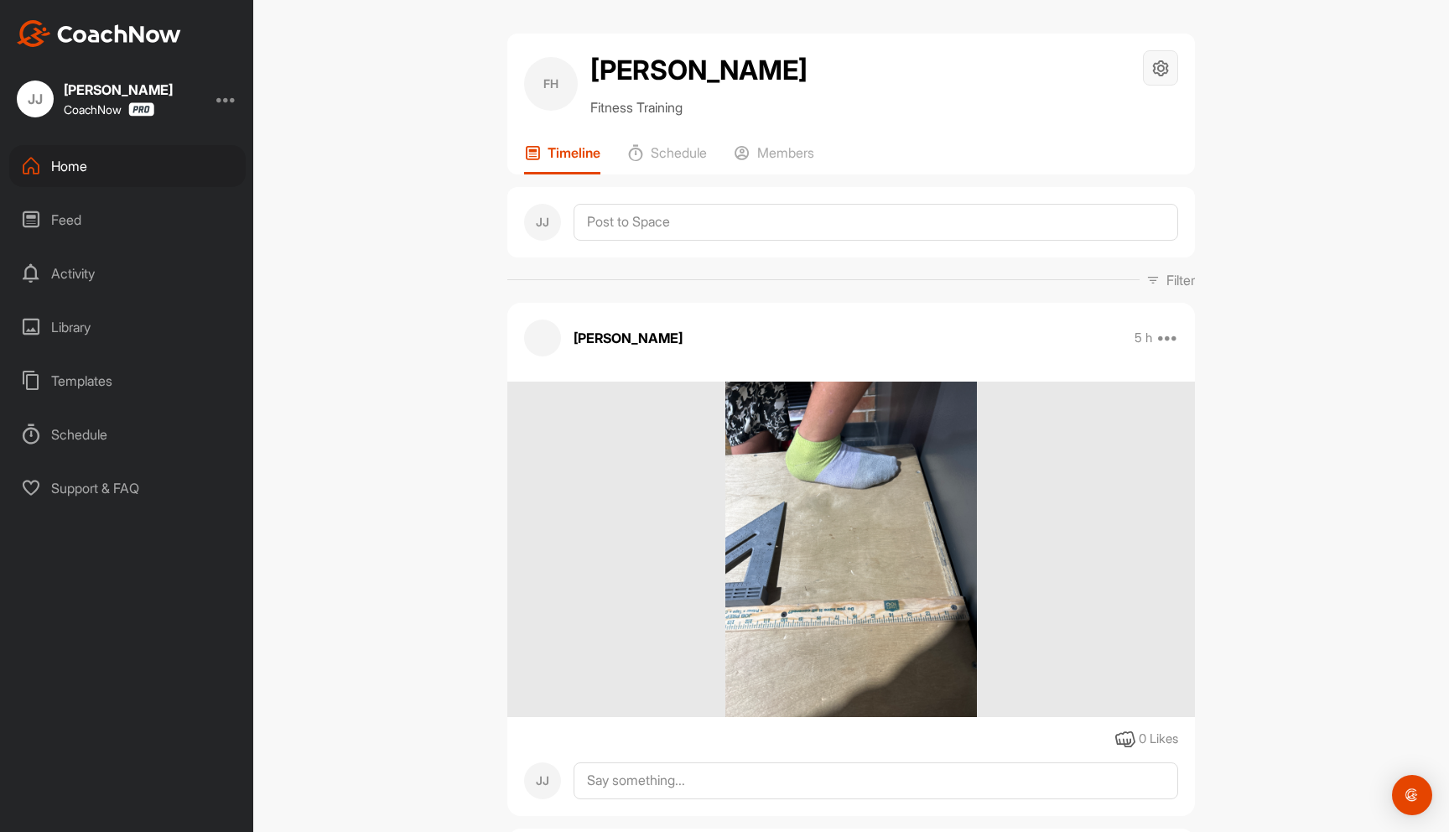
click at [1151, 60] on icon at bounding box center [1160, 68] width 19 height 19
click at [1089, 129] on li "Space Settings" at bounding box center [1110, 116] width 137 height 54
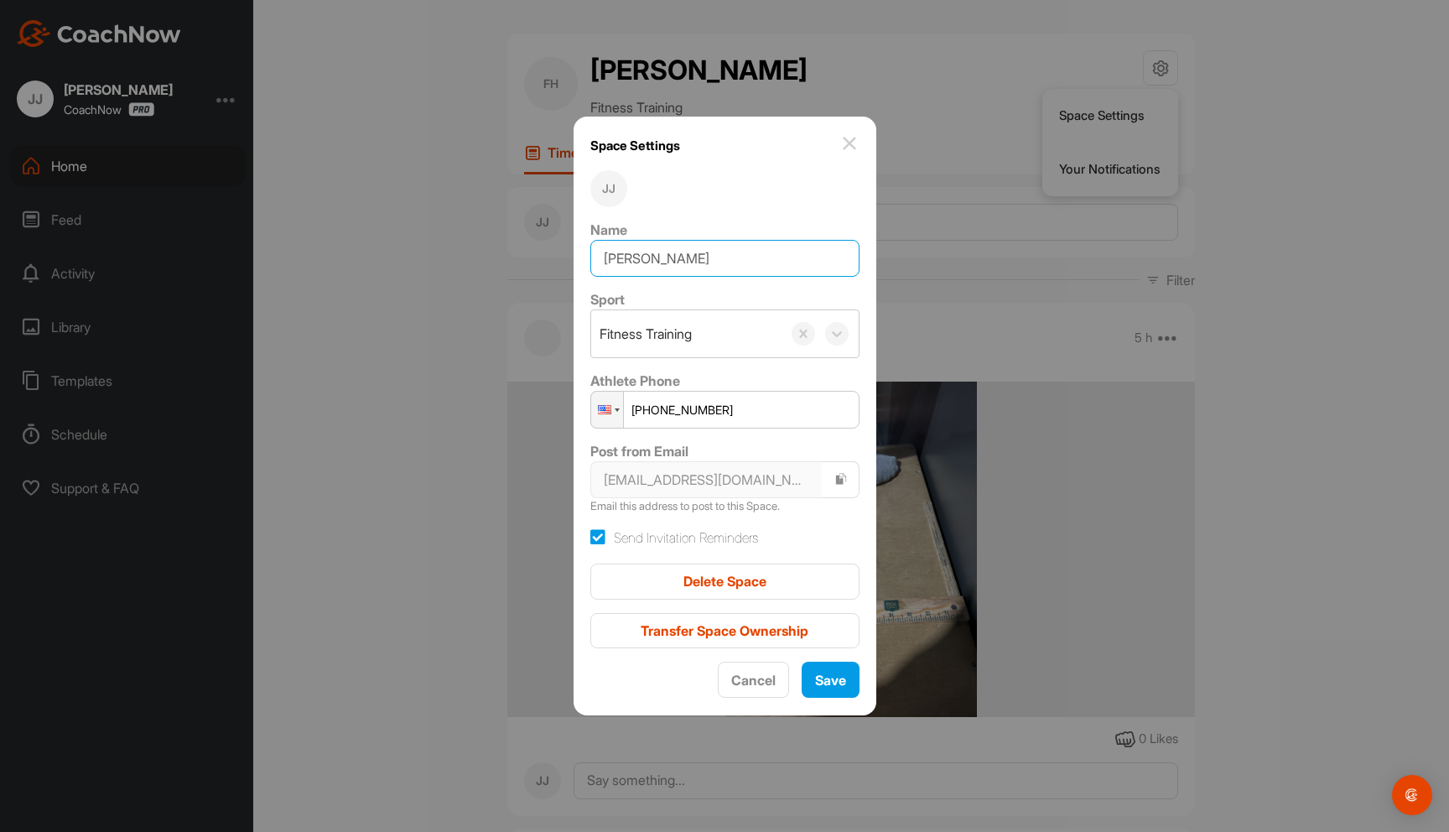
drag, startPoint x: 734, startPoint y: 257, endPoint x: 605, endPoint y: 249, distance: 129.4
click at [605, 250] on input "Francesca Hurt" at bounding box center [724, 258] width 269 height 37
drag, startPoint x: 646, startPoint y: 262, endPoint x: 594, endPoint y: 254, distance: 52.7
click at [594, 254] on div "Space Settings JJ Name AJ Sport Fitness Training Athlete Phone Phone +1 (940) 3…" at bounding box center [725, 417] width 303 height 600
drag, startPoint x: 750, startPoint y: 257, endPoint x: 698, endPoint y: 257, distance: 52.0
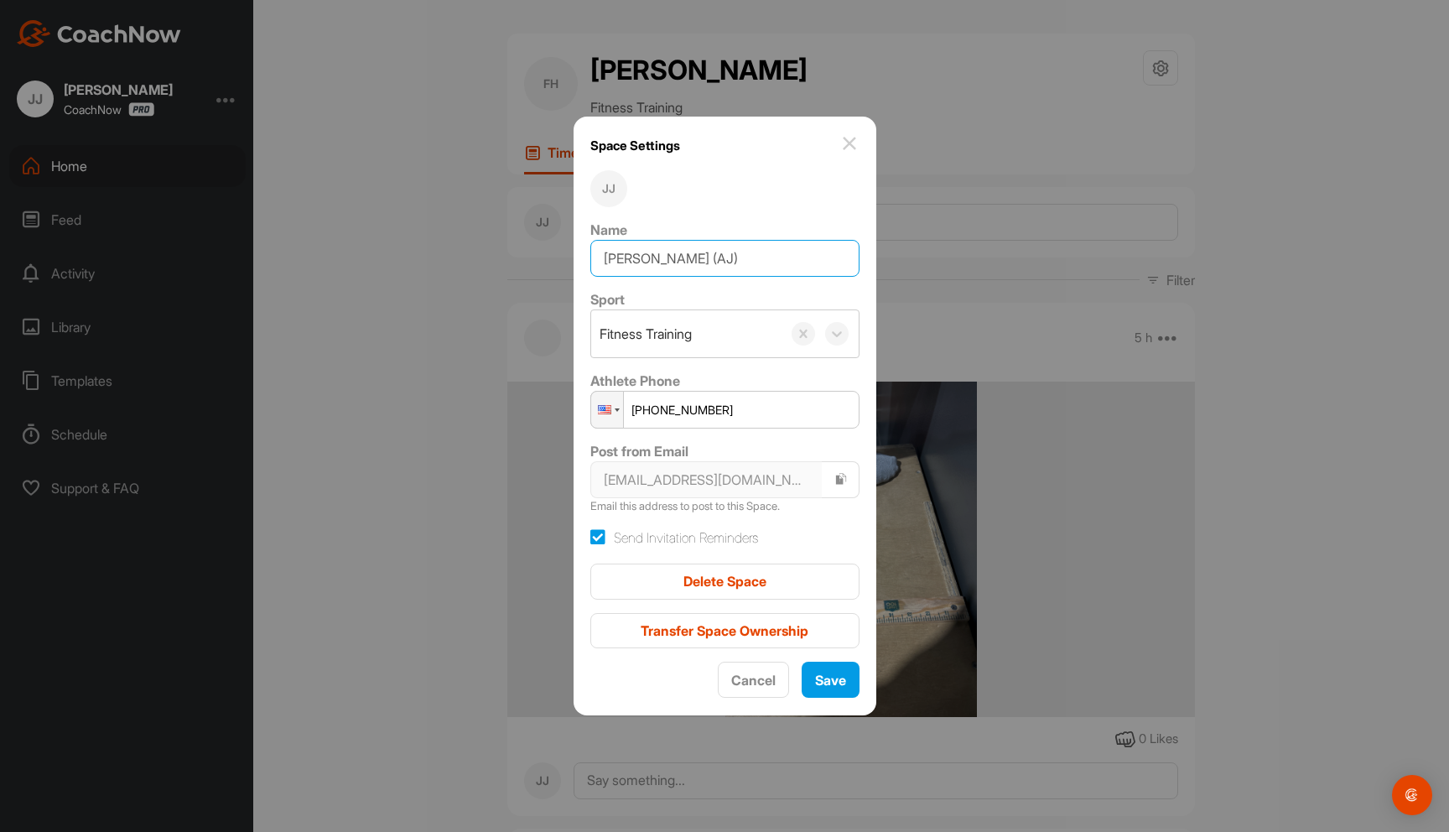
click at [698, 257] on input "[PERSON_NAME] (AJ)" at bounding box center [724, 258] width 269 height 37
type input "[PERSON_NAME] (AJ)"
click at [815, 680] on span "Save" at bounding box center [830, 680] width 31 height 17
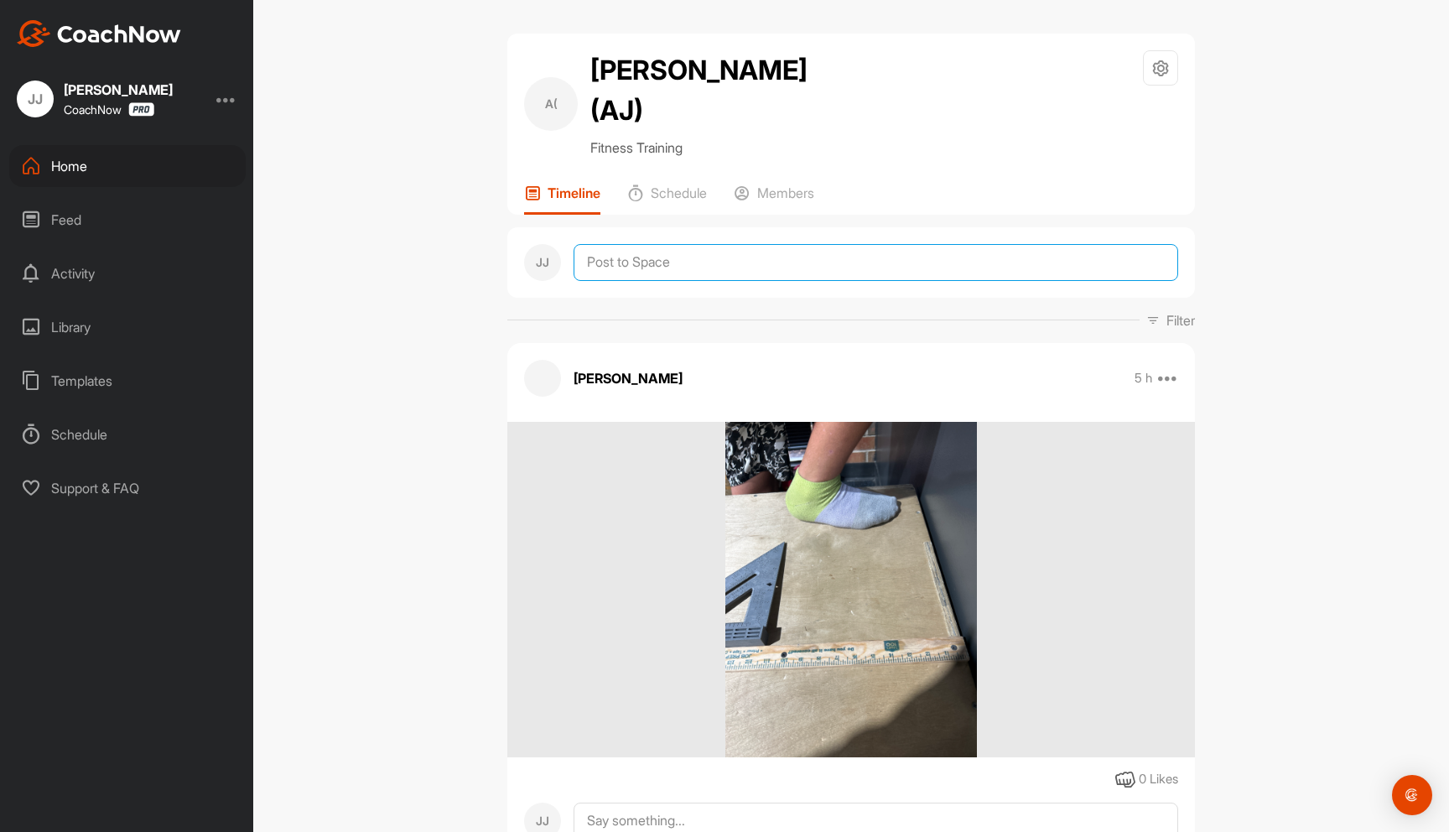
click at [697, 261] on textarea at bounding box center [876, 262] width 605 height 37
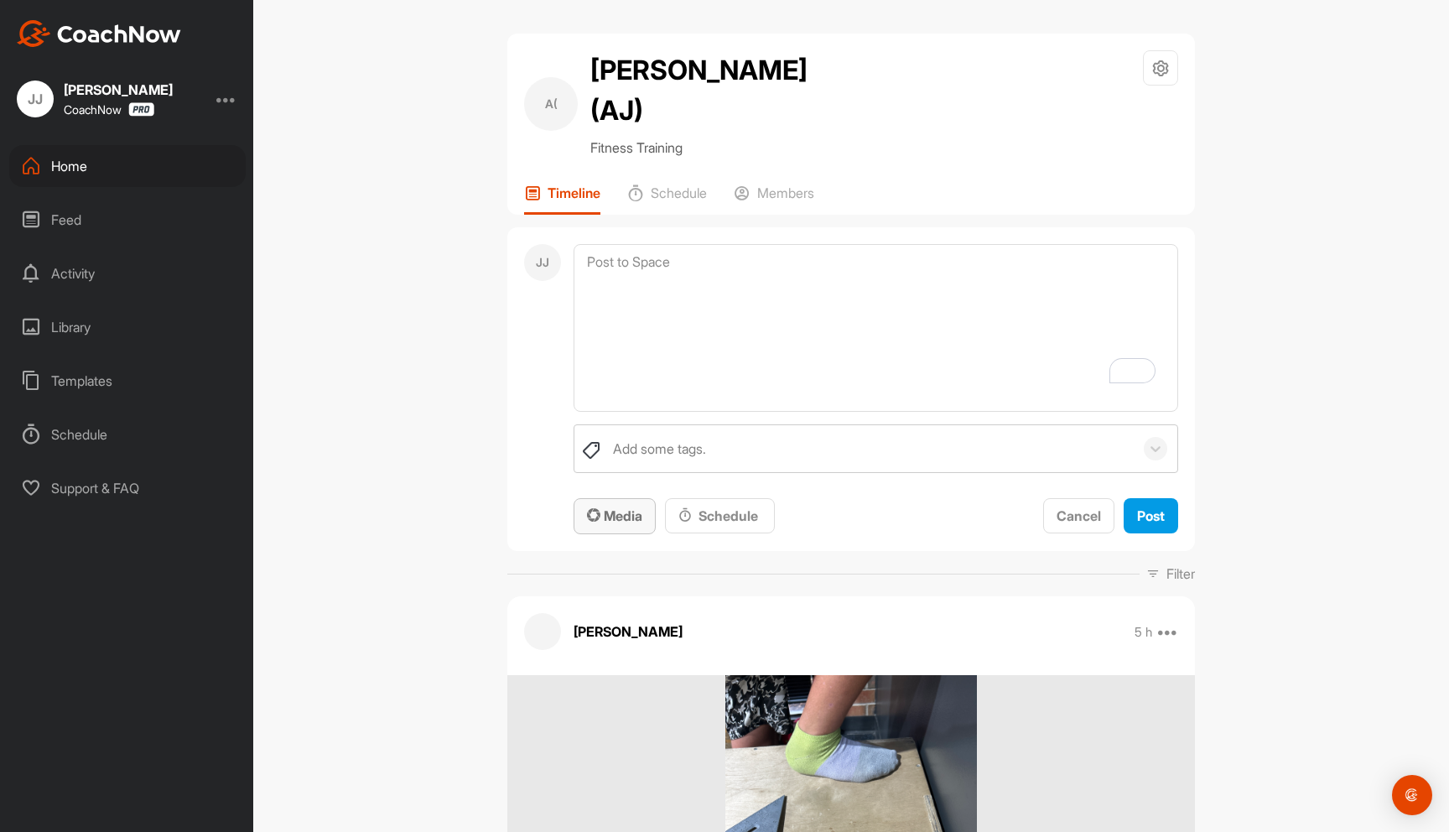
click at [624, 517] on span "Media" at bounding box center [614, 515] width 55 height 17
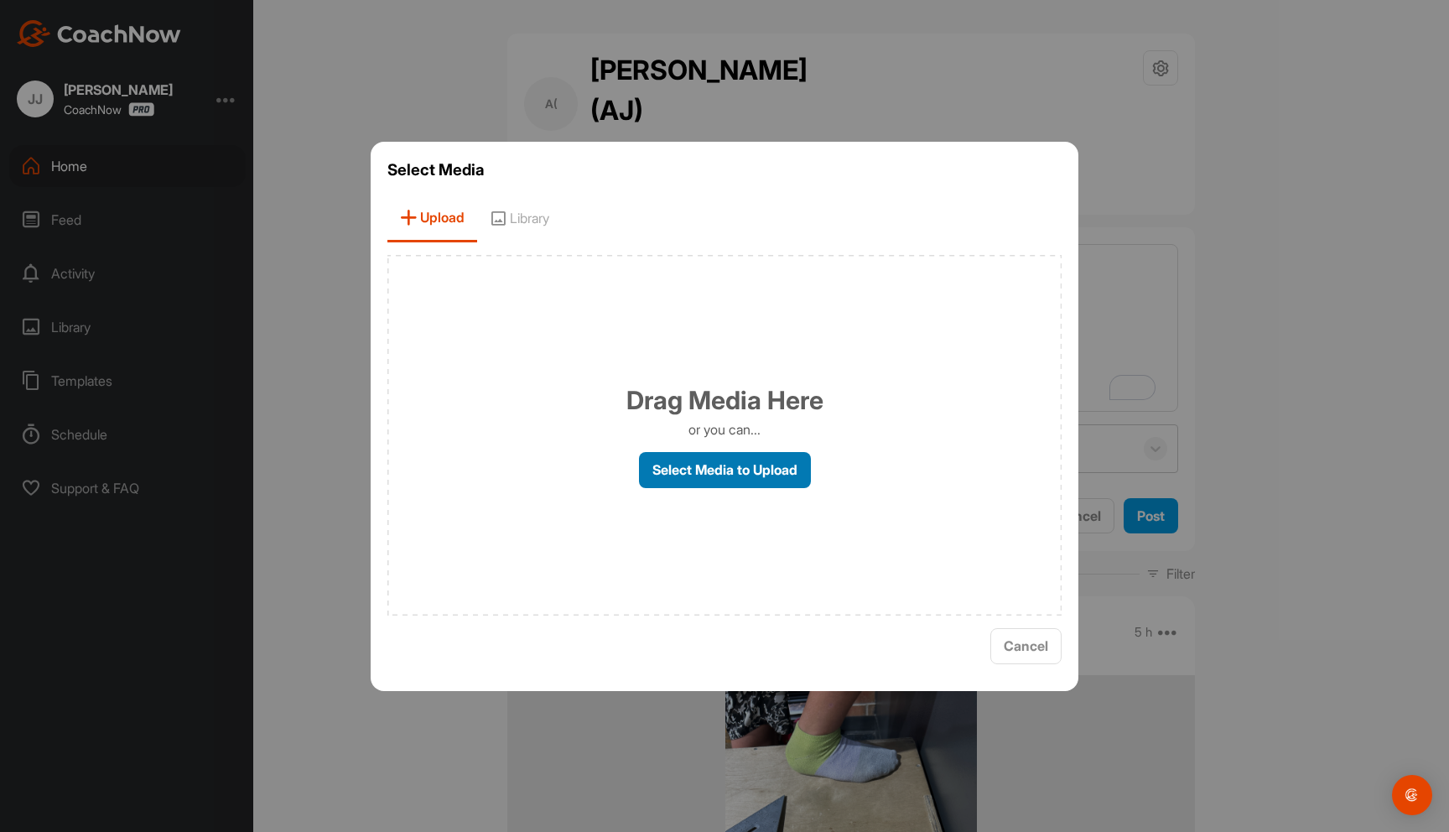
click at [704, 470] on label "Select Media to Upload" at bounding box center [725, 470] width 172 height 36
click at [0, 0] on input "Select Media to Upload" at bounding box center [0, 0] width 0 height 0
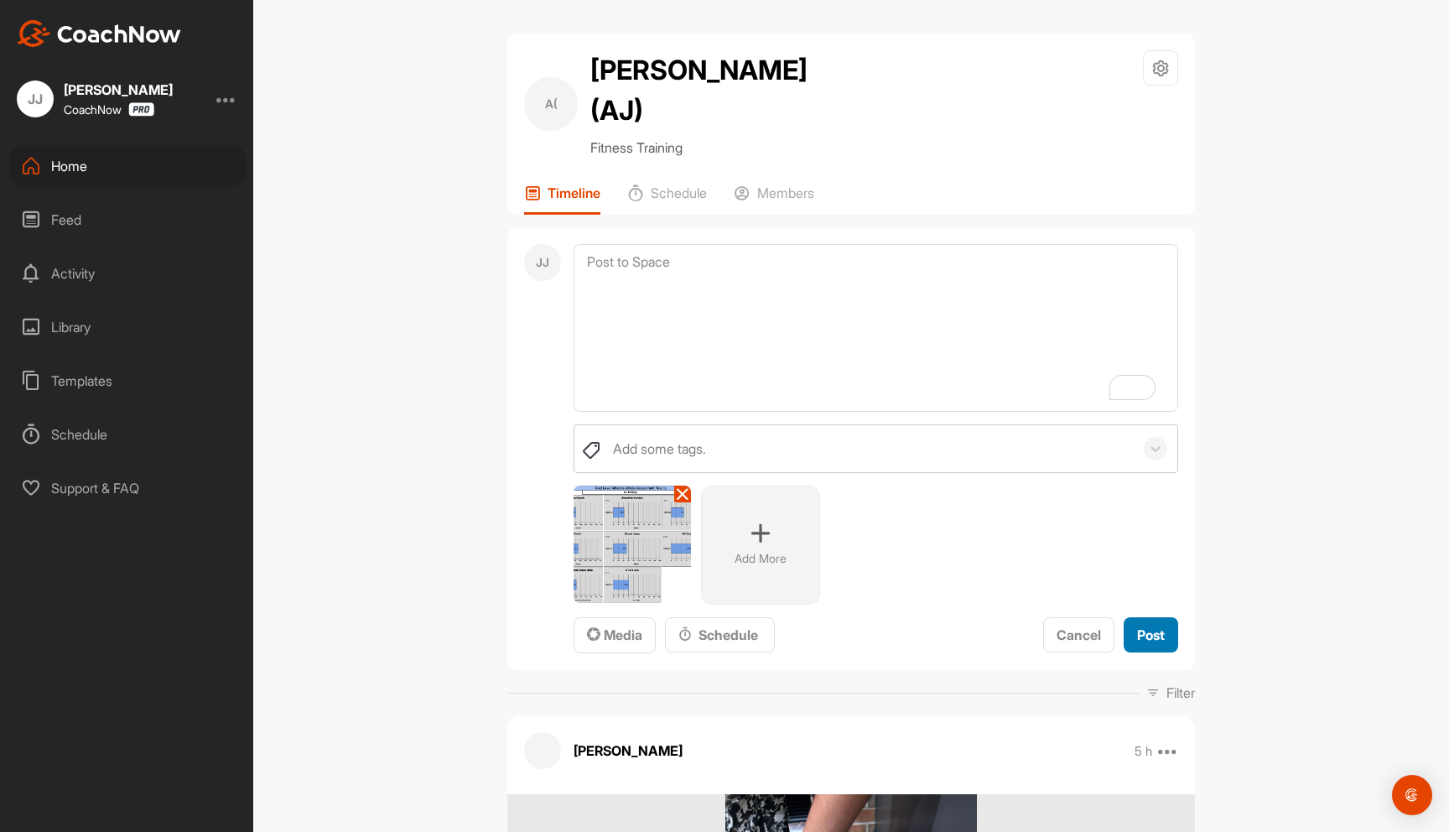
click at [1143, 637] on span "Post" at bounding box center [1151, 634] width 28 height 17
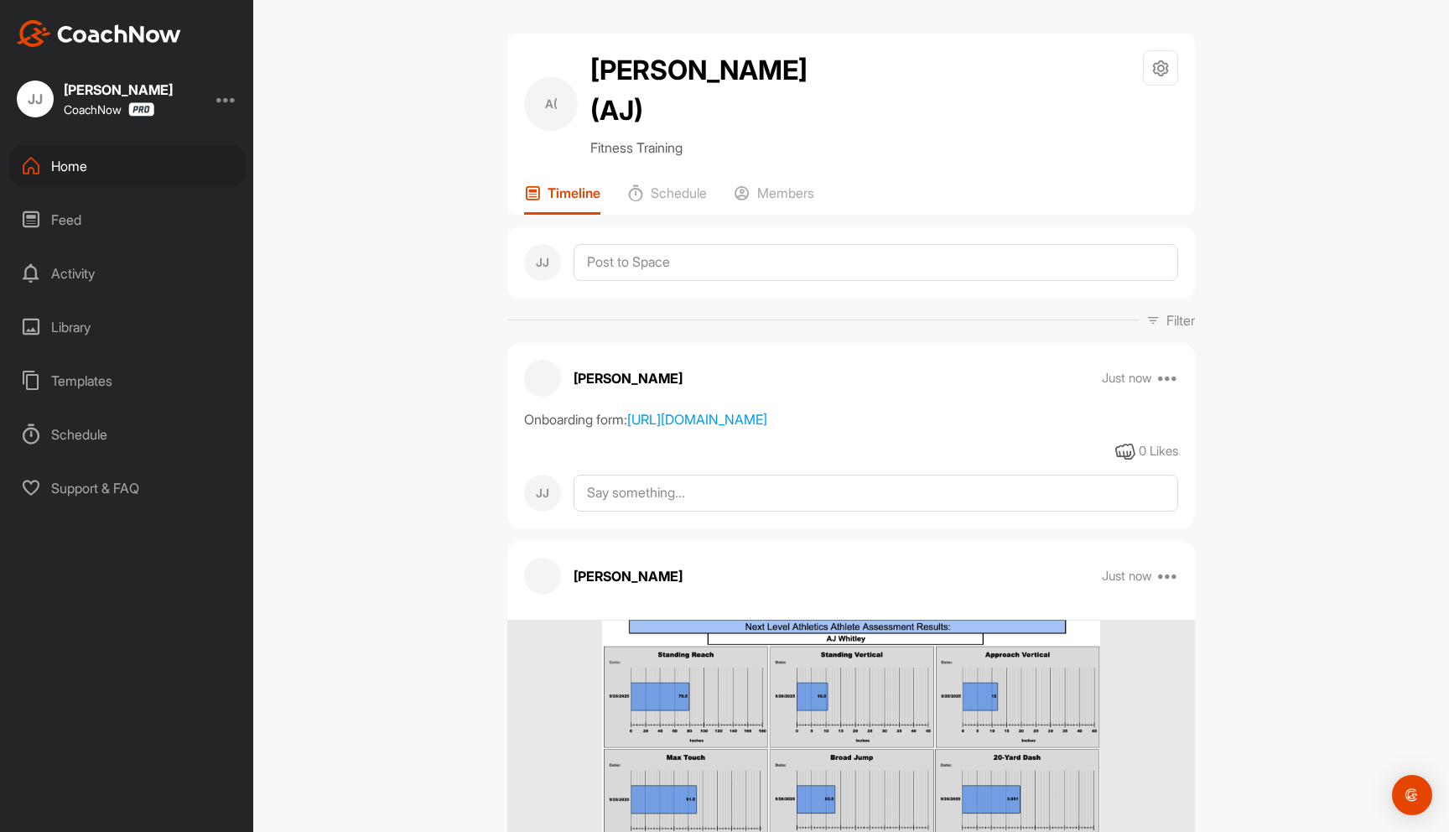
click at [340, 287] on div "A( [PERSON_NAME] (AJ) Fitness Training Space Settings Your Notifications Timeli…" at bounding box center [851, 416] width 1196 height 832
